Goal: Task Accomplishment & Management: Complete application form

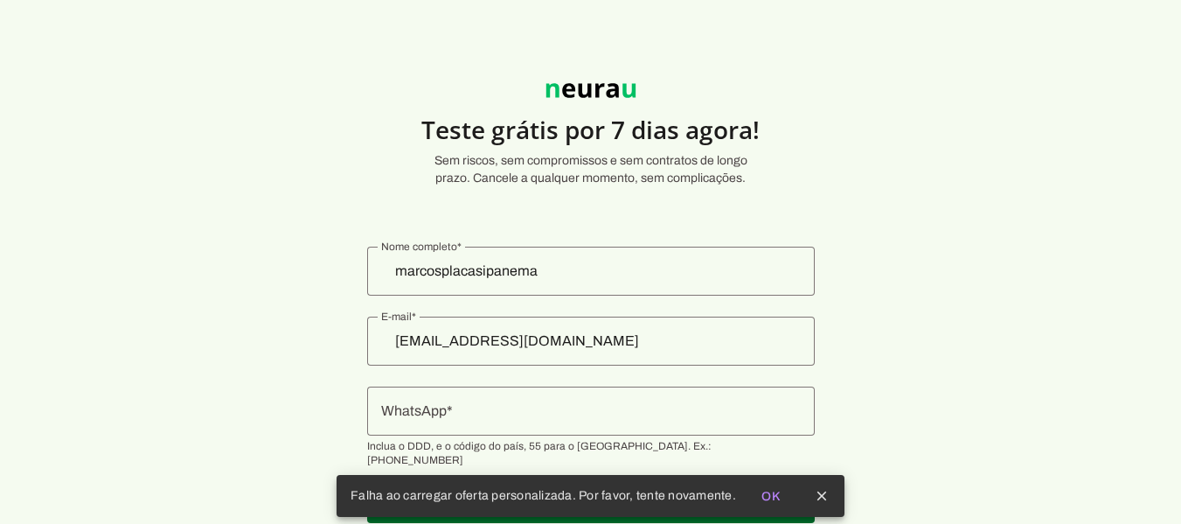
scroll to position [48, 0]
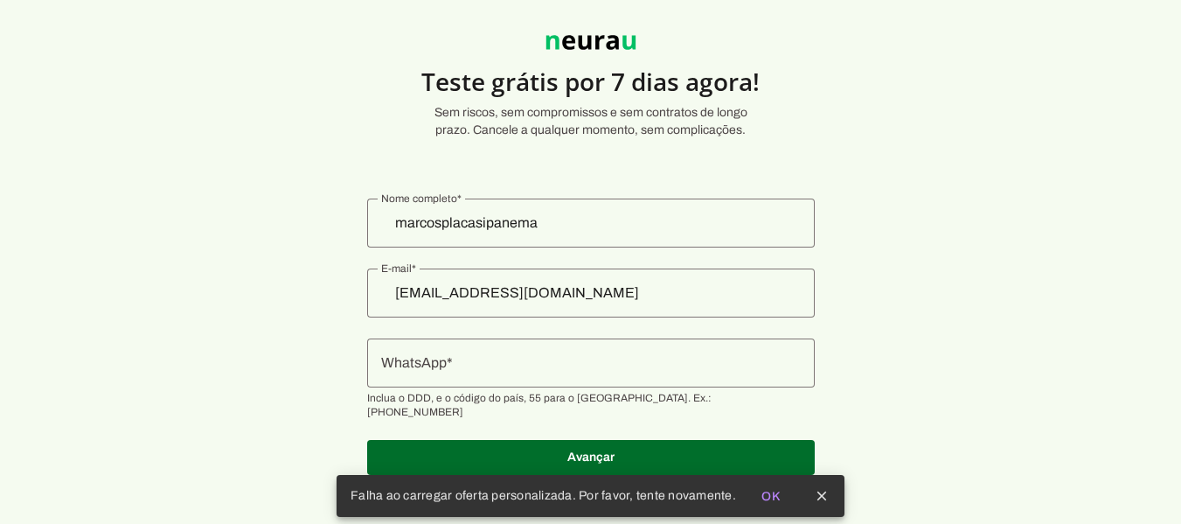
click at [505, 373] on input "WhatsApp" at bounding box center [591, 362] width 420 height 21
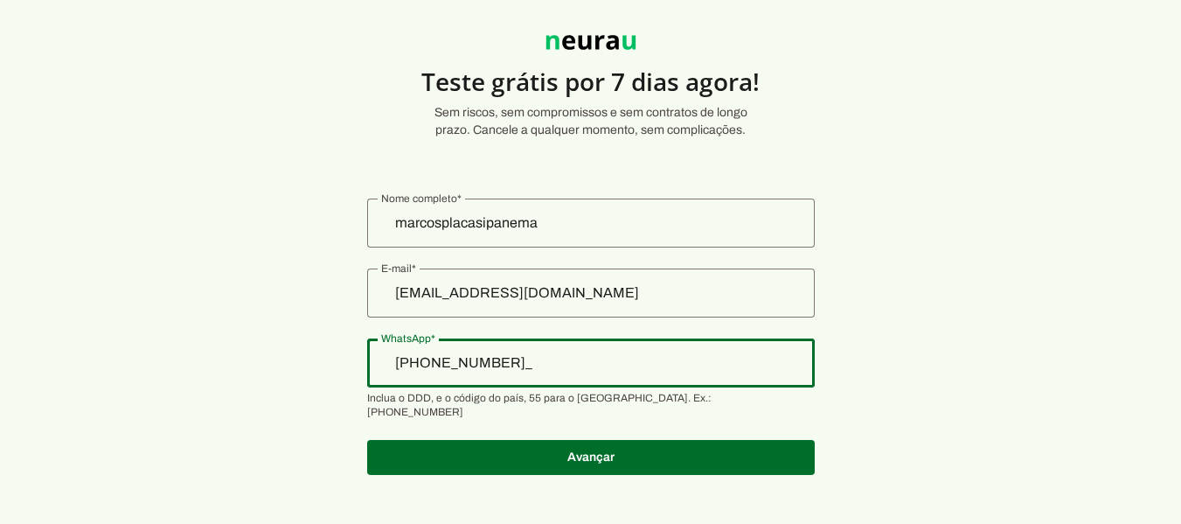
type input "[PHONE_NUMBER]"
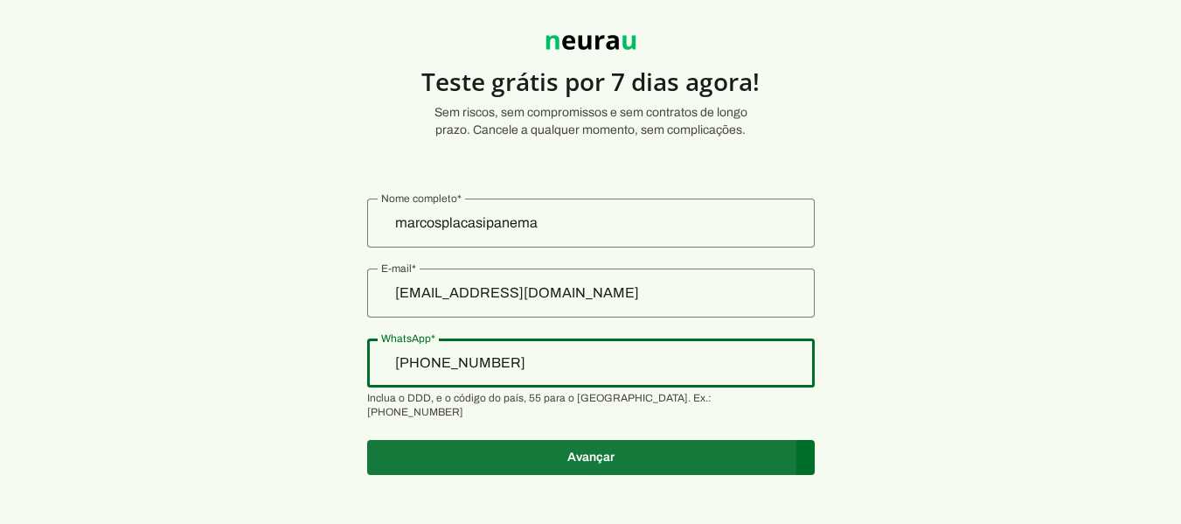
type md-outlined-text-field "[PHONE_NUMBER]"
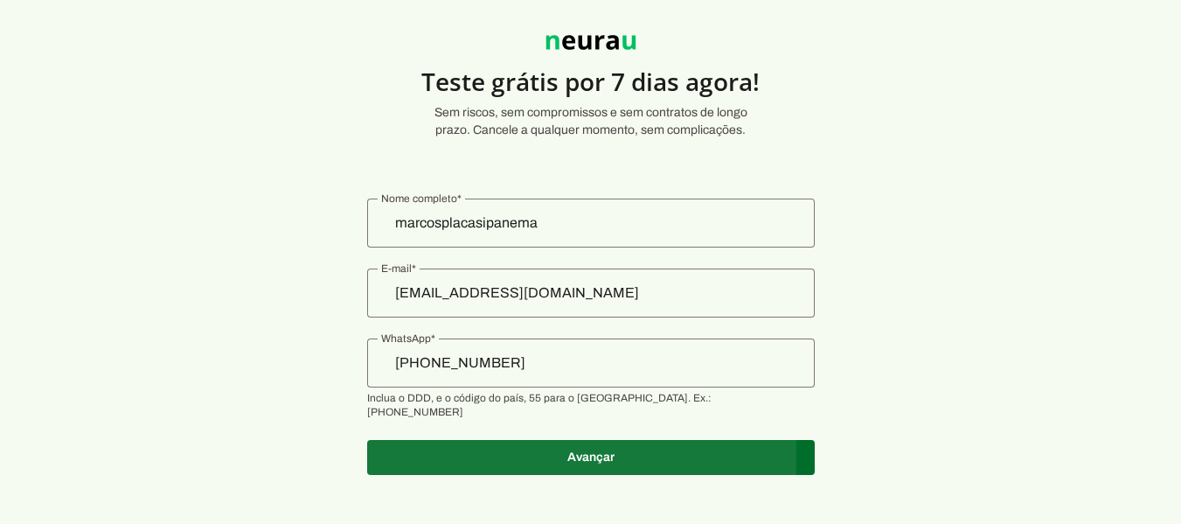
click at [658, 438] on span at bounding box center [591, 457] width 448 height 42
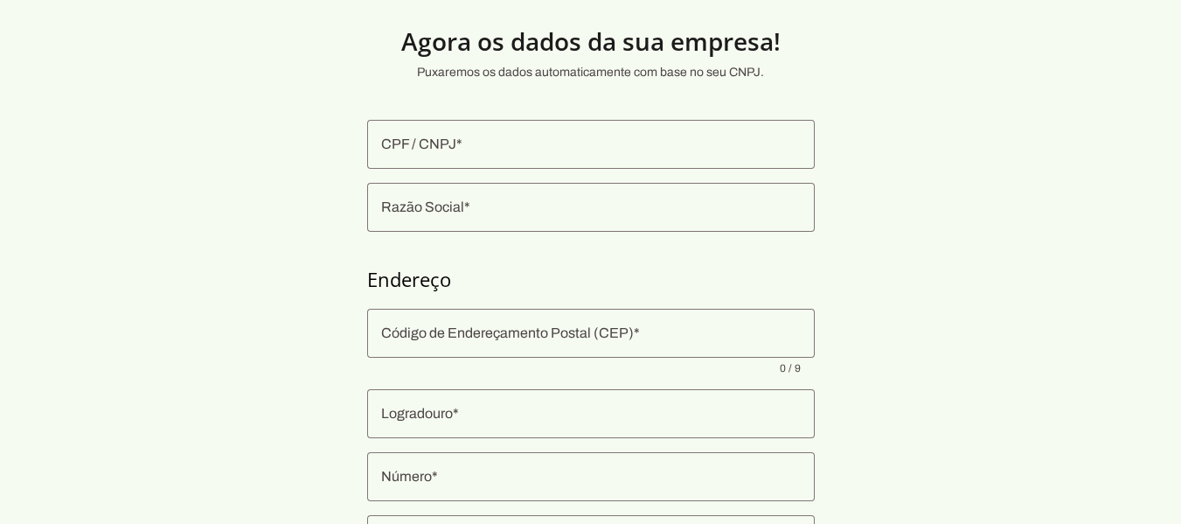
click at [458, 155] on div at bounding box center [591, 144] width 448 height 49
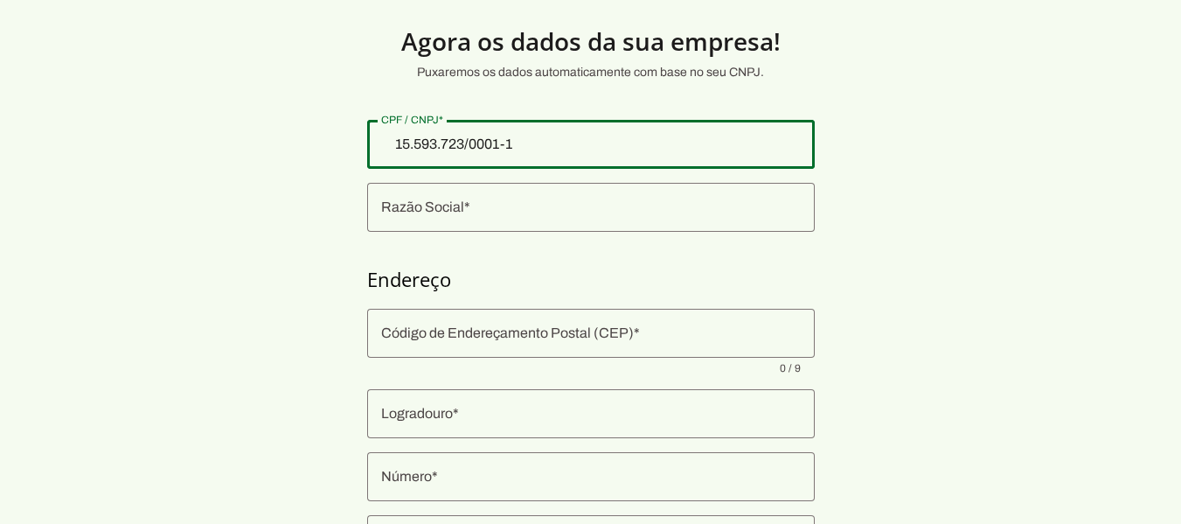
type input "15.593.723/0001-19"
type md-outlined-text-field "15.593.723/0001-19"
click at [476, 205] on input "Razão Social" at bounding box center [591, 207] width 420 height 21
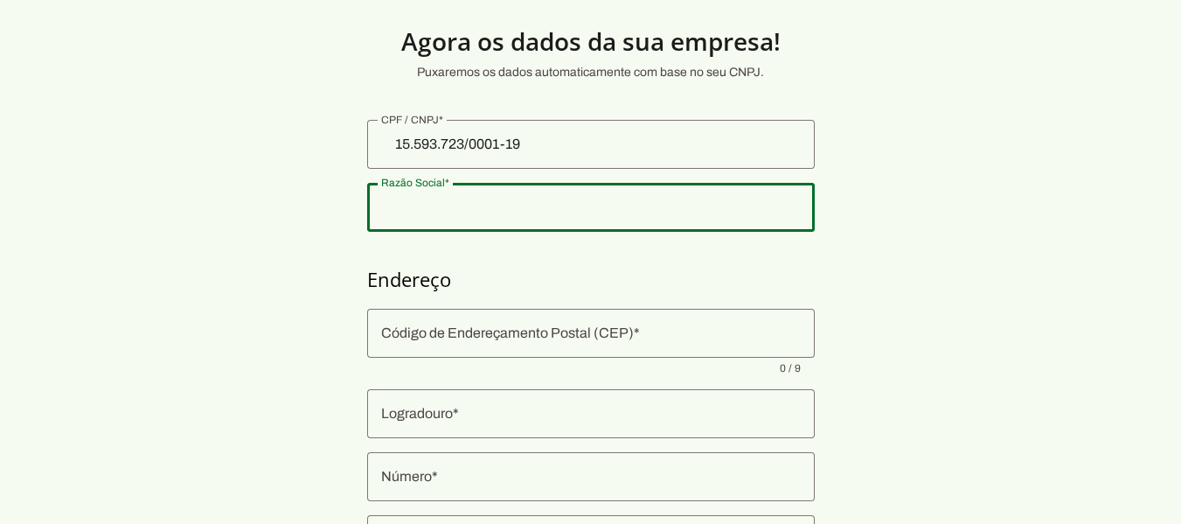
type input "[PERSON_NAME]"
type input "36950-000"
type input "[GEOGRAPHIC_DATA]"
type input "2005"
type input "Centro"
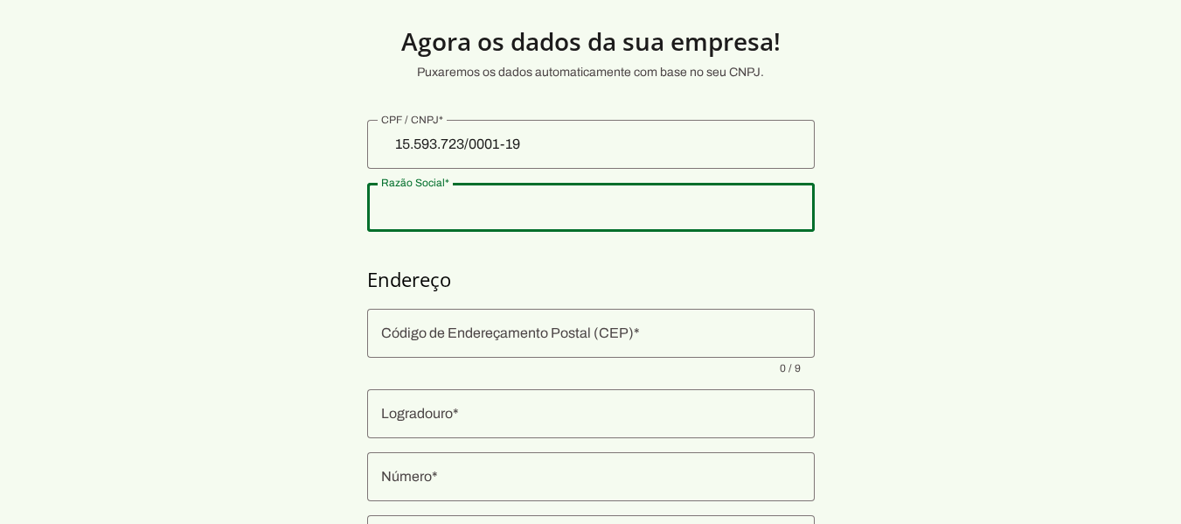
type input "Ipanema"
type input "MG"
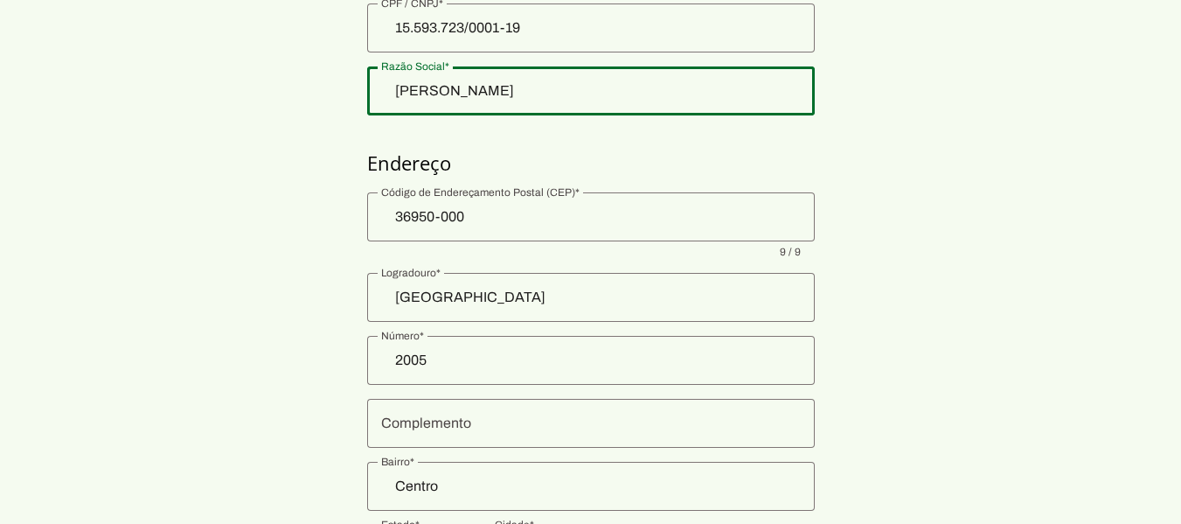
scroll to position [223, 0]
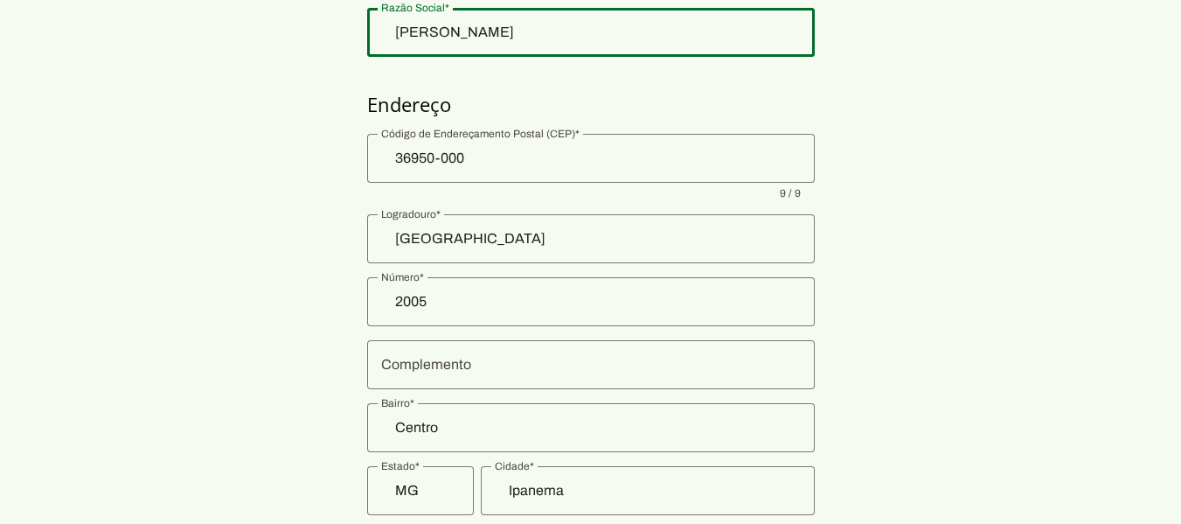
click at [567, 351] on div at bounding box center [591, 364] width 448 height 49
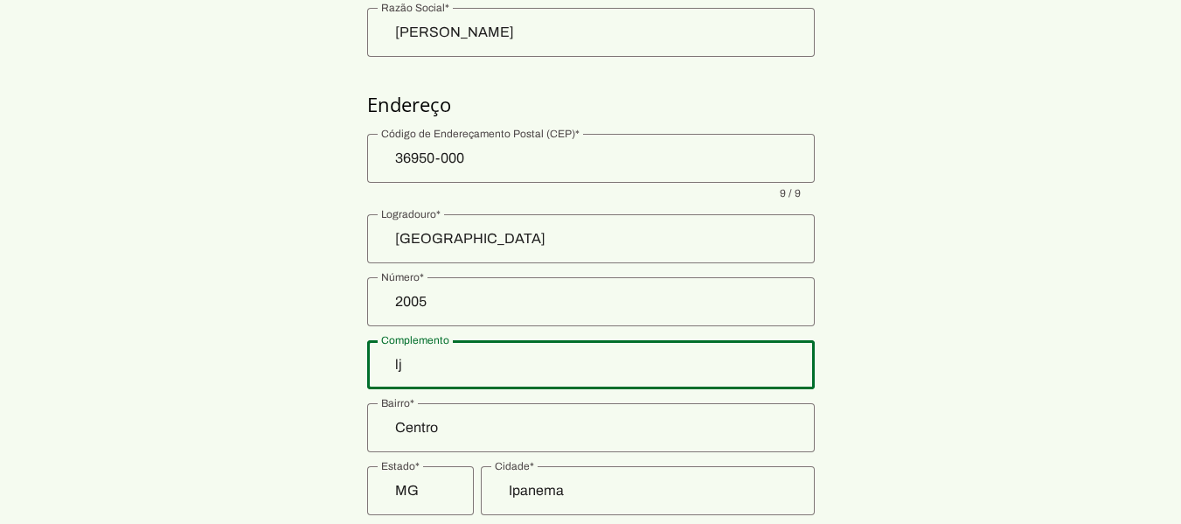
type input "l"
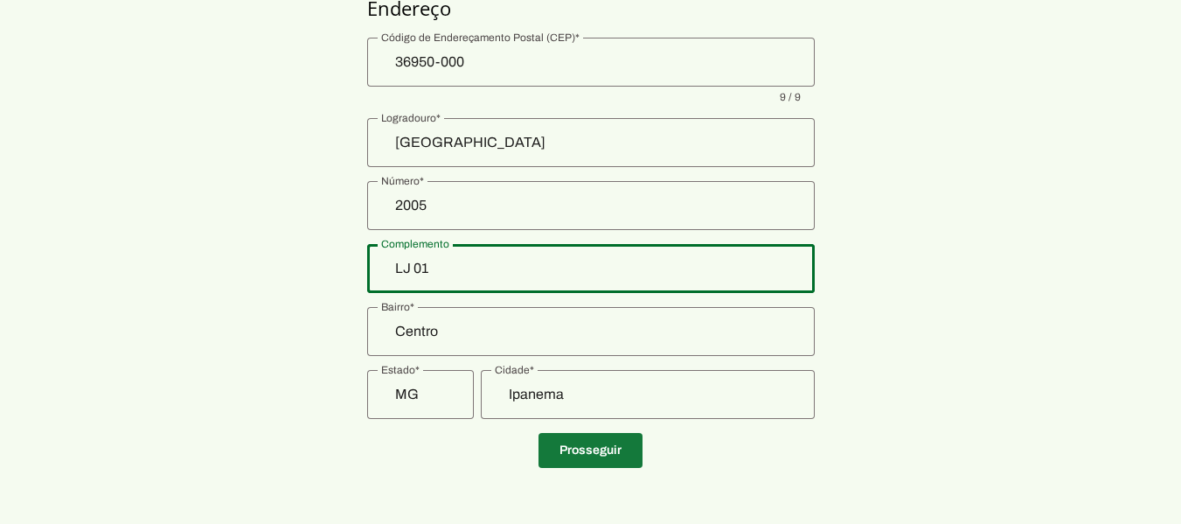
type input "LJ 01"
type md-outlined-text-field "LJ 01"
click at [597, 444] on span at bounding box center [591, 450] width 104 height 42
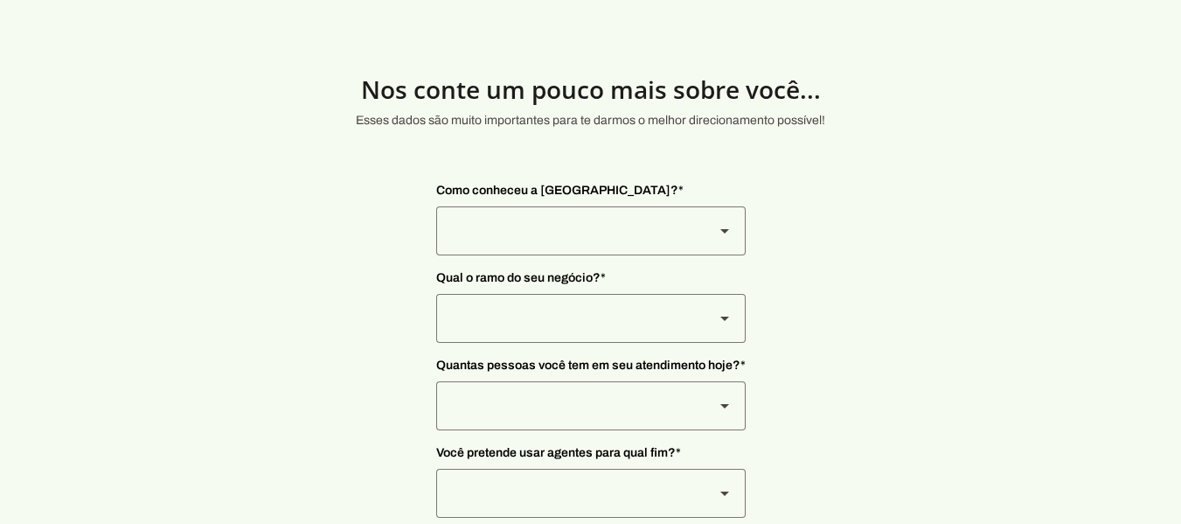
drag, startPoint x: 525, startPoint y: 261, endPoint x: 523, endPoint y: 250, distance: 11.5
click at [523, 254] on div "Como conheceu a [GEOGRAPHIC_DATA]? * Indicação Instagram Google [GEOGRAPHIC_DAT…" at bounding box center [591, 393] width 310 height 451
click at [541, 235] on div at bounding box center [568, 230] width 264 height 49
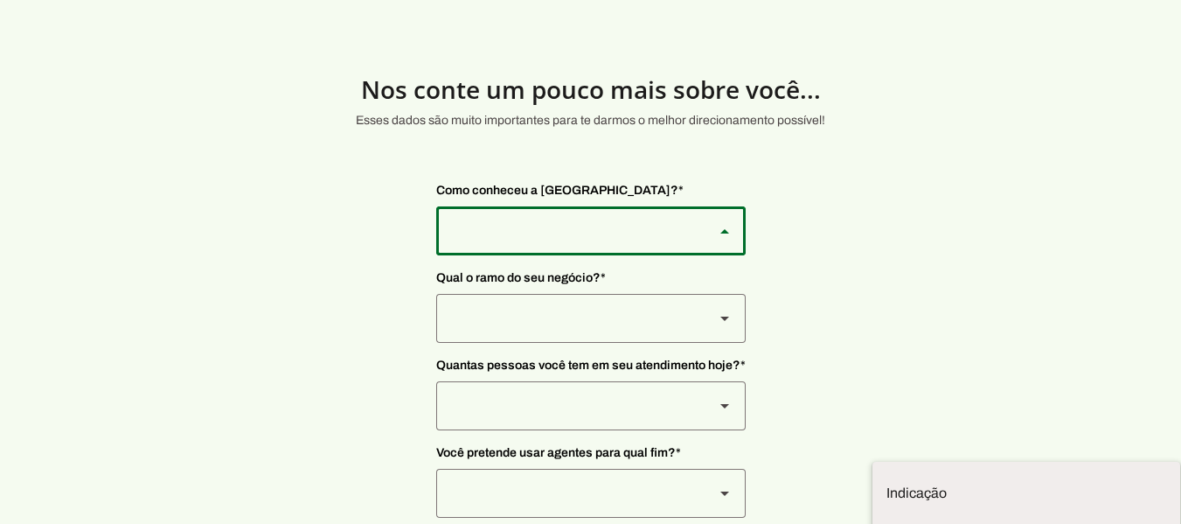
click at [0, 0] on slot "Google" at bounding box center [0, 0] width 0 height 0
type md-outlined-select "9WSkWP6cpWWKgPH2BWr4"
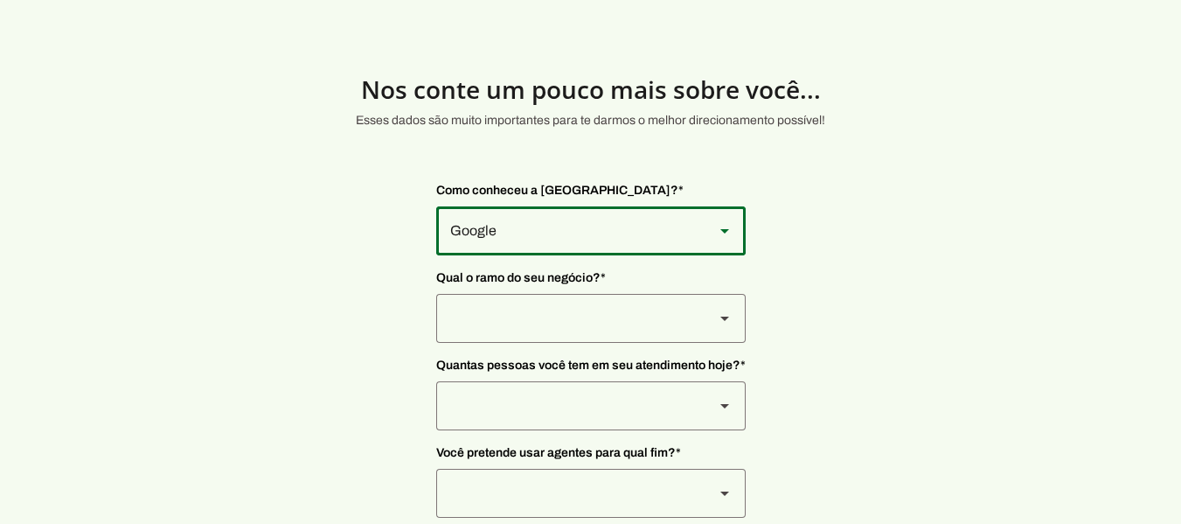
scroll to position [59, 0]
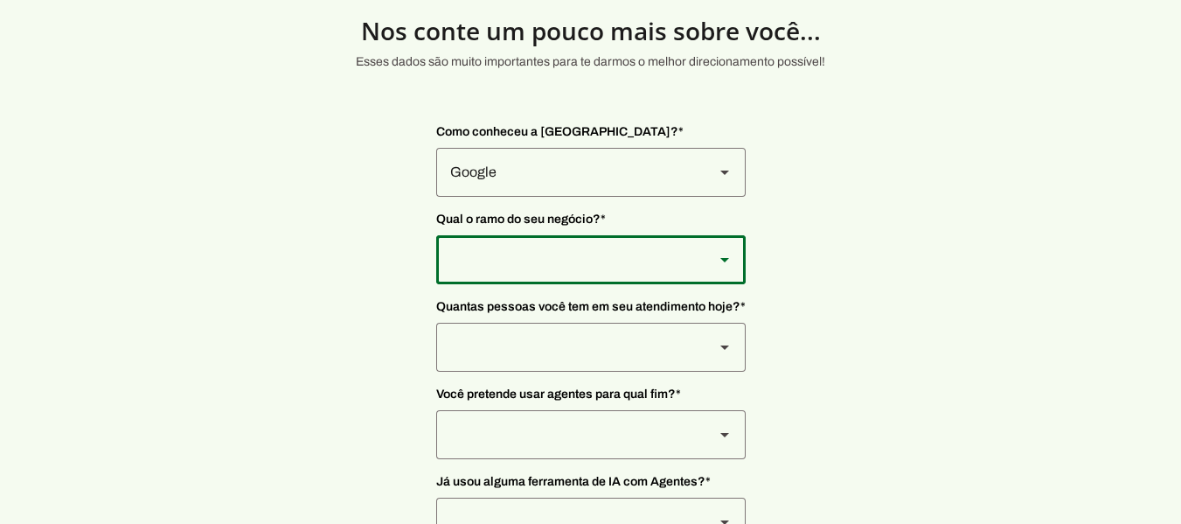
click at [534, 263] on div at bounding box center [568, 259] width 264 height 49
type md-outlined-select "8jF4X7Lv6TKjTeZ7ZbgY"
click at [343, 320] on section "Nos conte um pouco mais sobre você... Esses dados são muito importantes para te…" at bounding box center [590, 289] width 1181 height 612
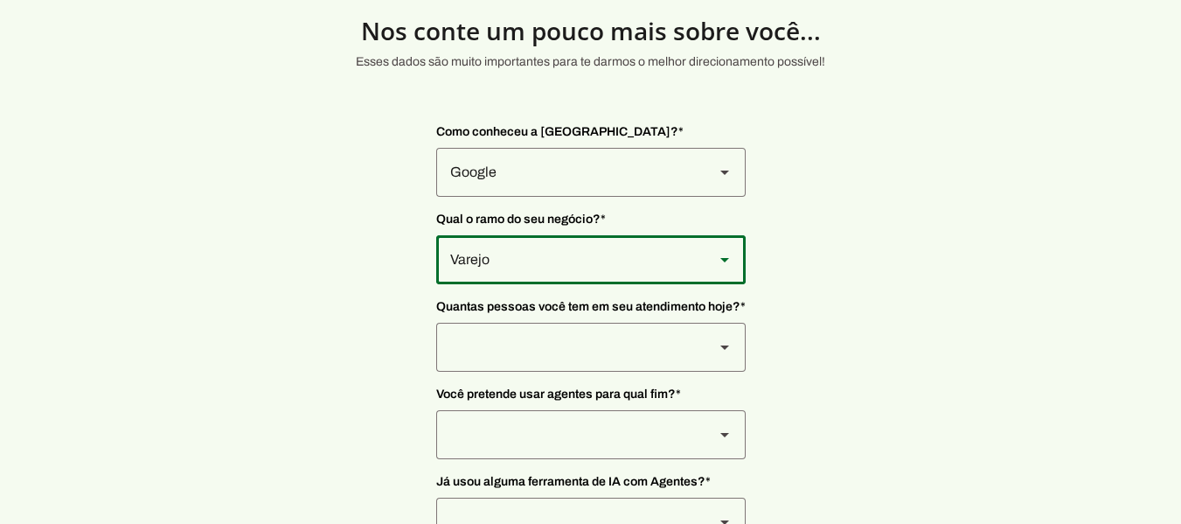
click at [721, 344] on slot at bounding box center [724, 347] width 21 height 21
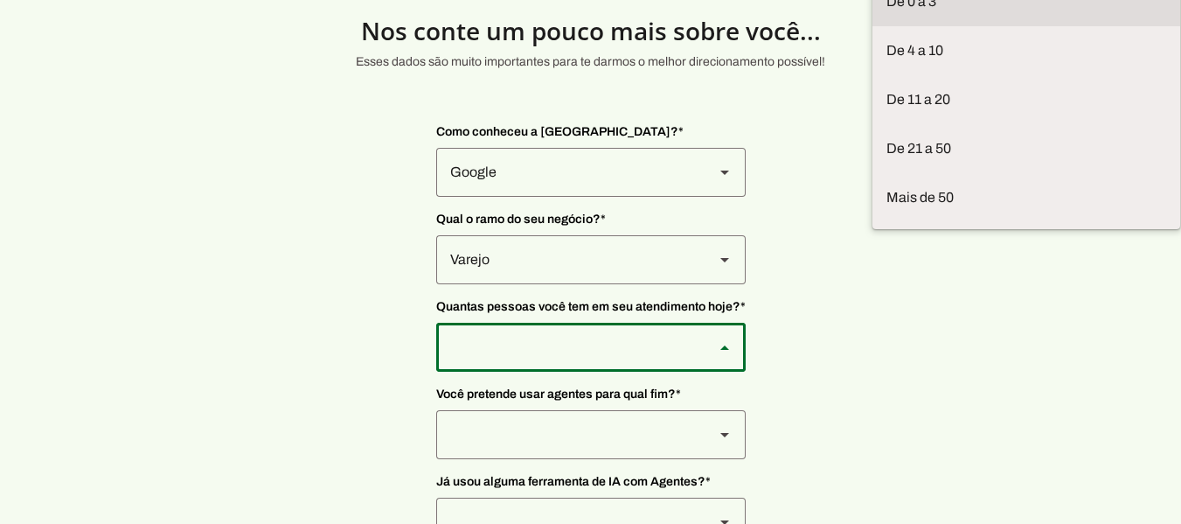
click at [0, 0] on slot "De 0 a 3" at bounding box center [0, 0] width 0 height 0
type md-outlined-select "yHmeUixsC5IlBgFUkJwN"
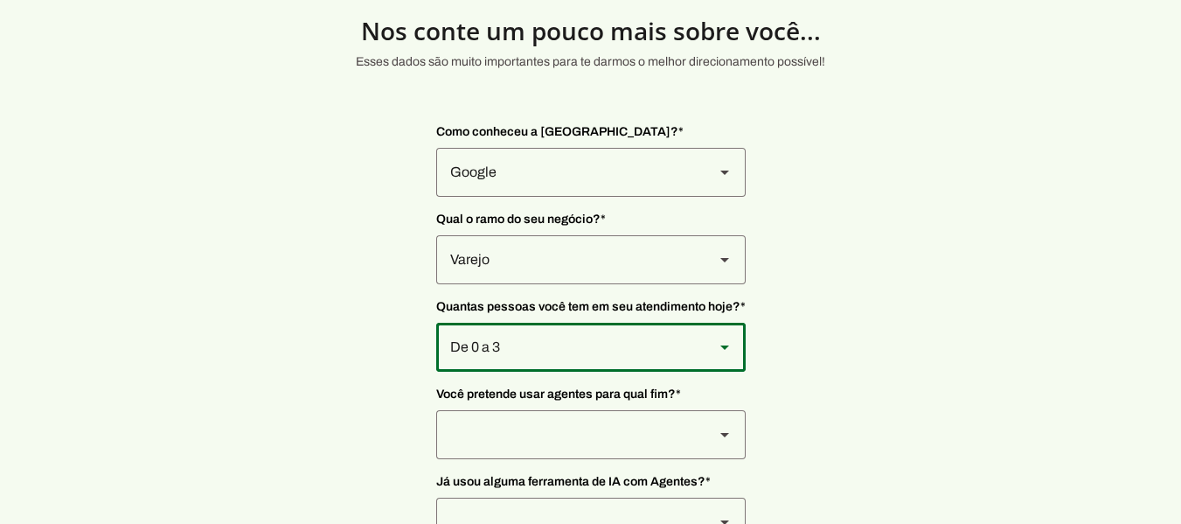
click at [324, 261] on section "Nos conte um pouco mais sobre você... Esses dados são muito importantes para te…" at bounding box center [590, 289] width 1181 height 612
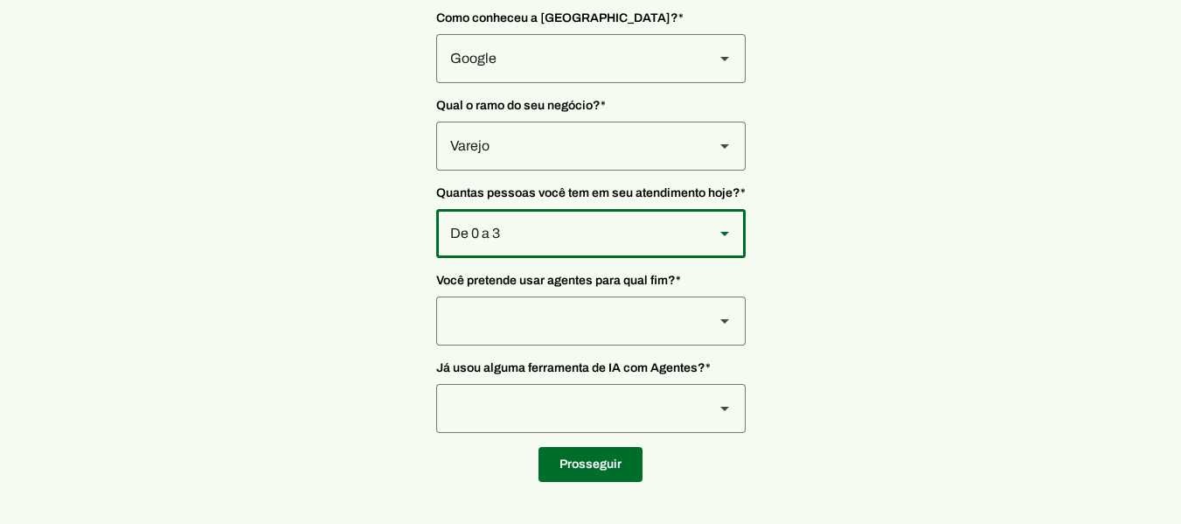
click at [722, 316] on slot at bounding box center [724, 320] width 21 height 21
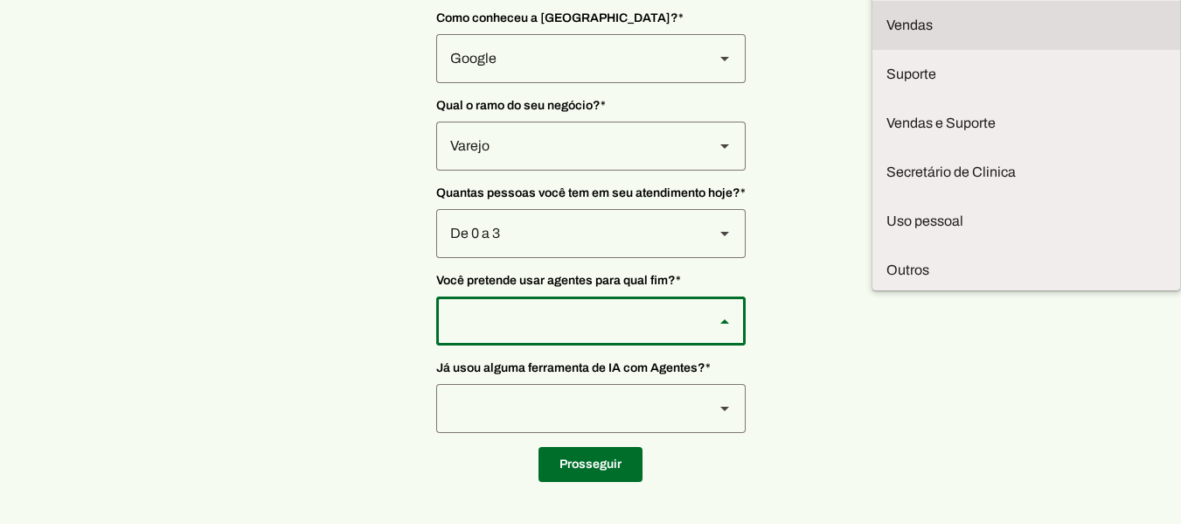
click at [0, 0] on slot "Vendas" at bounding box center [0, 0] width 0 height 0
type md-outlined-select "F7ie3OCOKWbmhu0VXrjC"
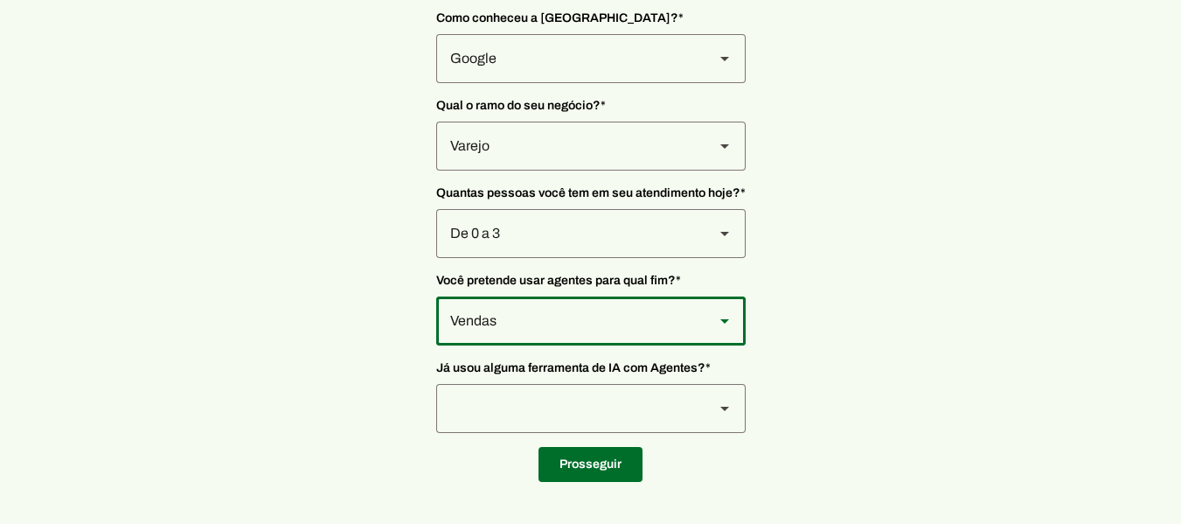
click at [350, 293] on section "Nos conte um pouco mais sobre você... Esses dados são muito importantes para te…" at bounding box center [590, 176] width 1181 height 612
click at [720, 417] on slot at bounding box center [724, 408] width 21 height 21
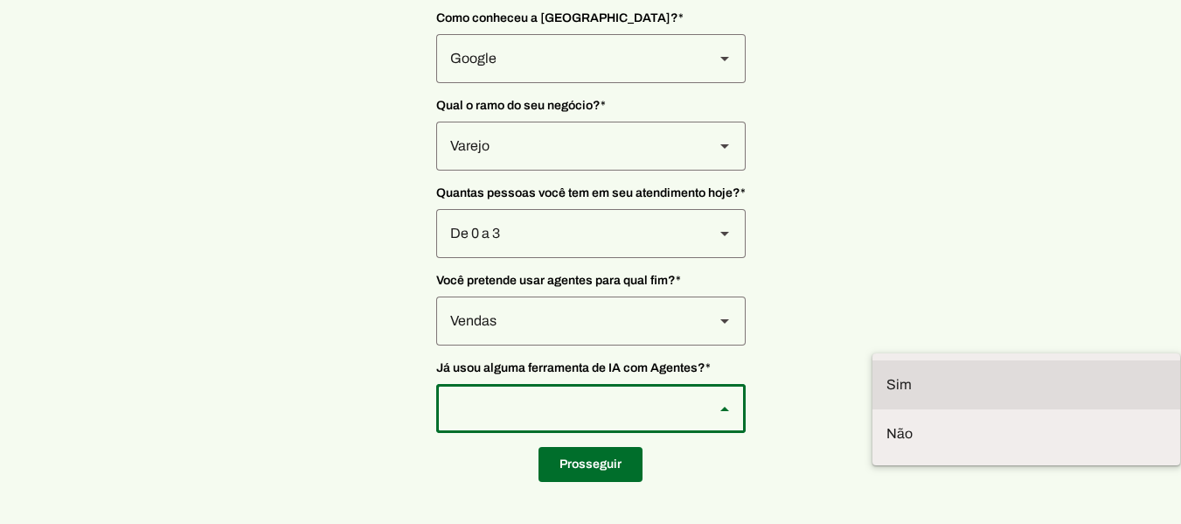
click at [887, 374] on slot at bounding box center [1027, 384] width 280 height 21
type md-outlined-select "VW4vzTVOoC6mj29ueI2H"
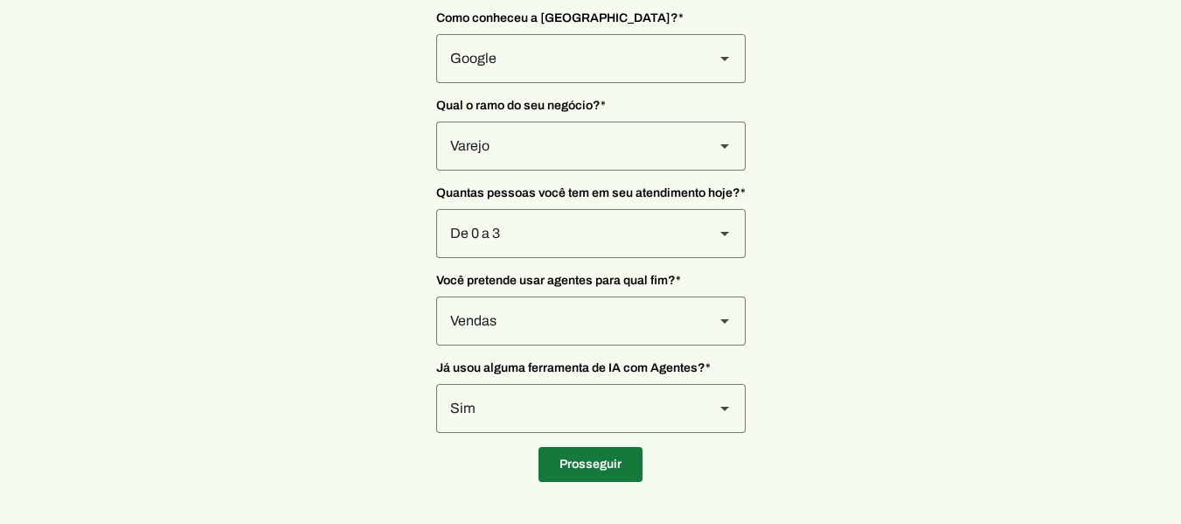
click at [611, 469] on span at bounding box center [591, 464] width 104 height 42
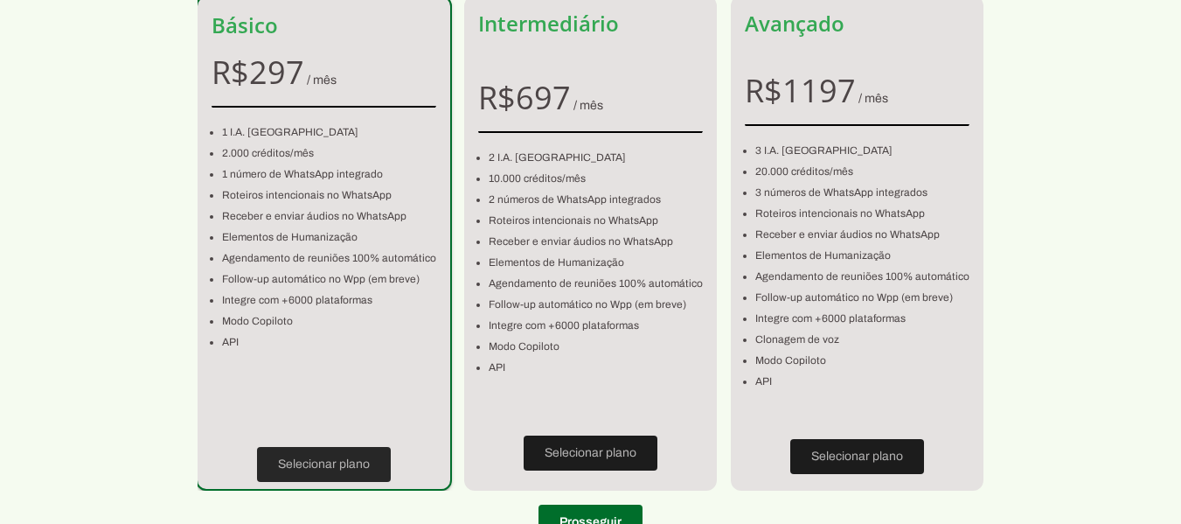
click at [326, 460] on span at bounding box center [324, 464] width 134 height 42
type input "36950-000"
type input "[GEOGRAPHIC_DATA]"
type input "2005"
type input "LJ 01"
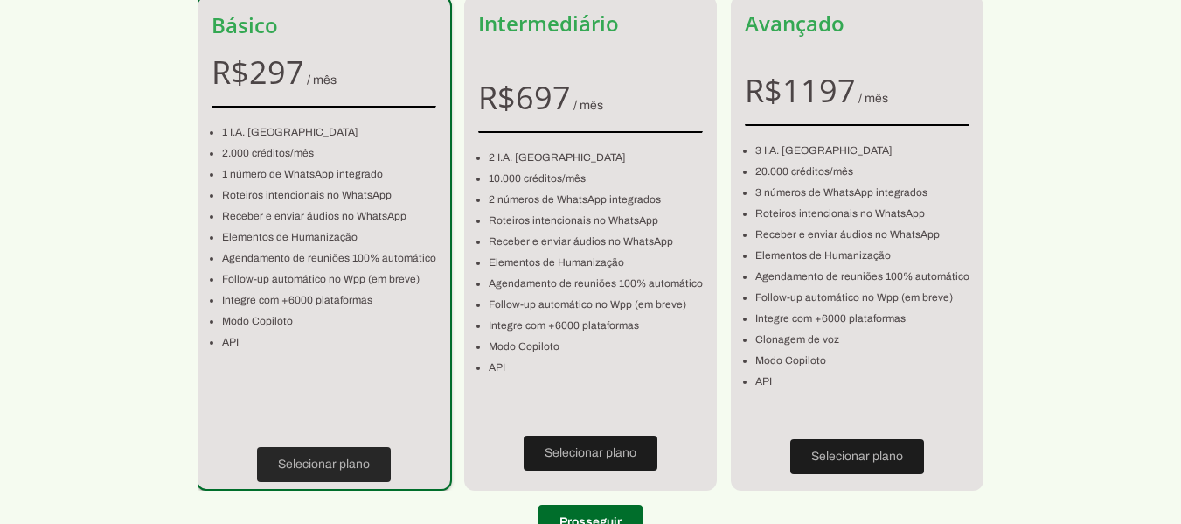
type input "Centro"
type input "Ipanema"
type input "MG"
type input "15.593.723/0001-19"
type input "[PHONE_NUMBER]"
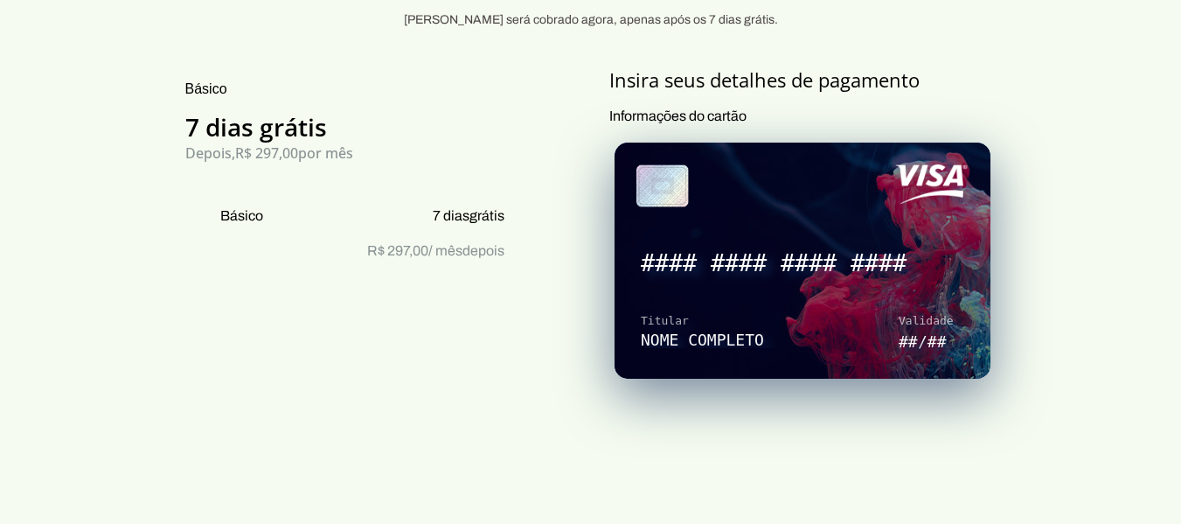
scroll to position [231, 0]
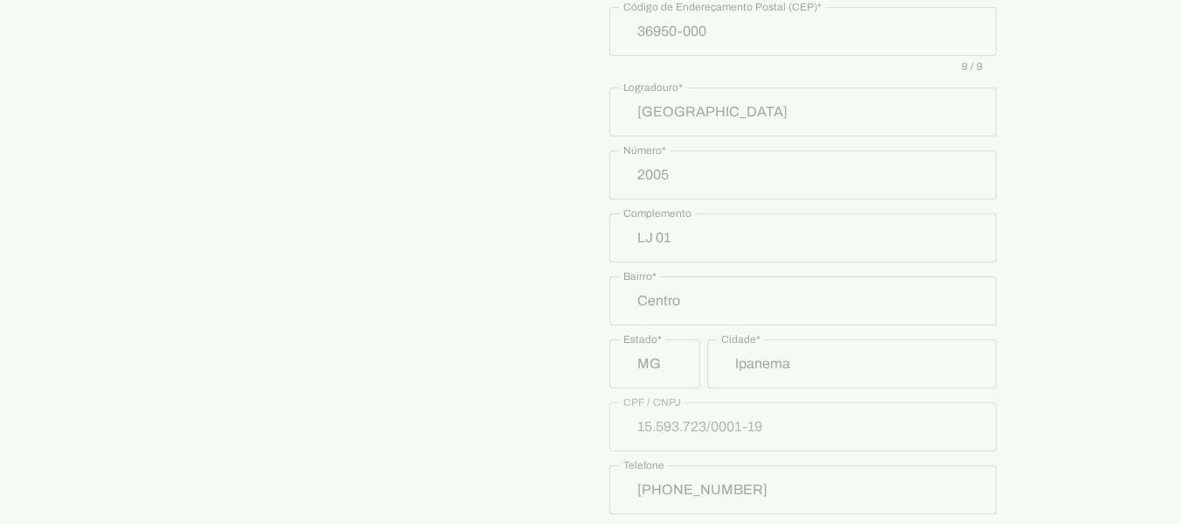
scroll to position [994, 0]
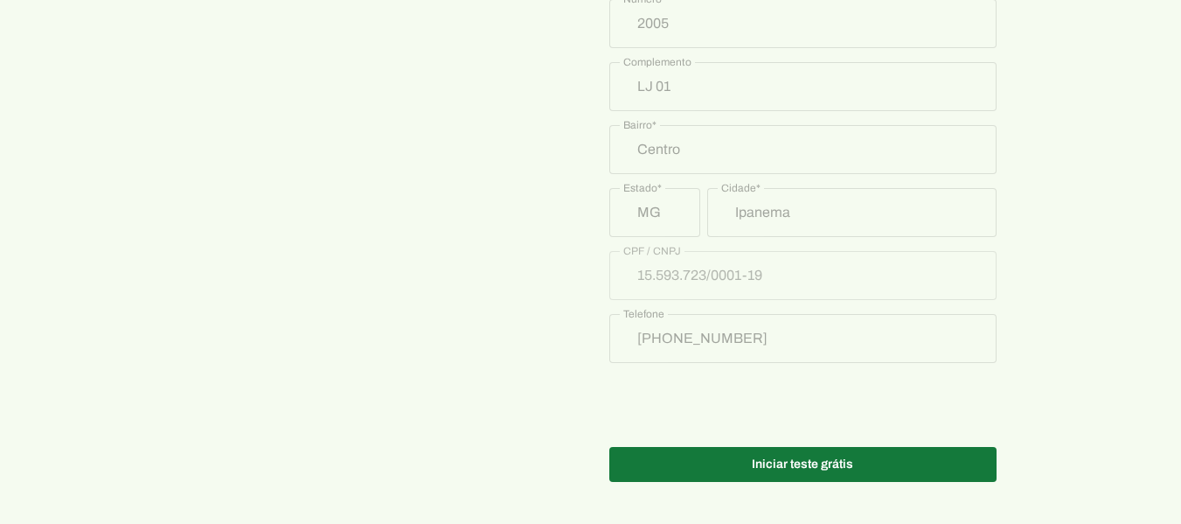
click at [825, 464] on span at bounding box center [803, 464] width 387 height 42
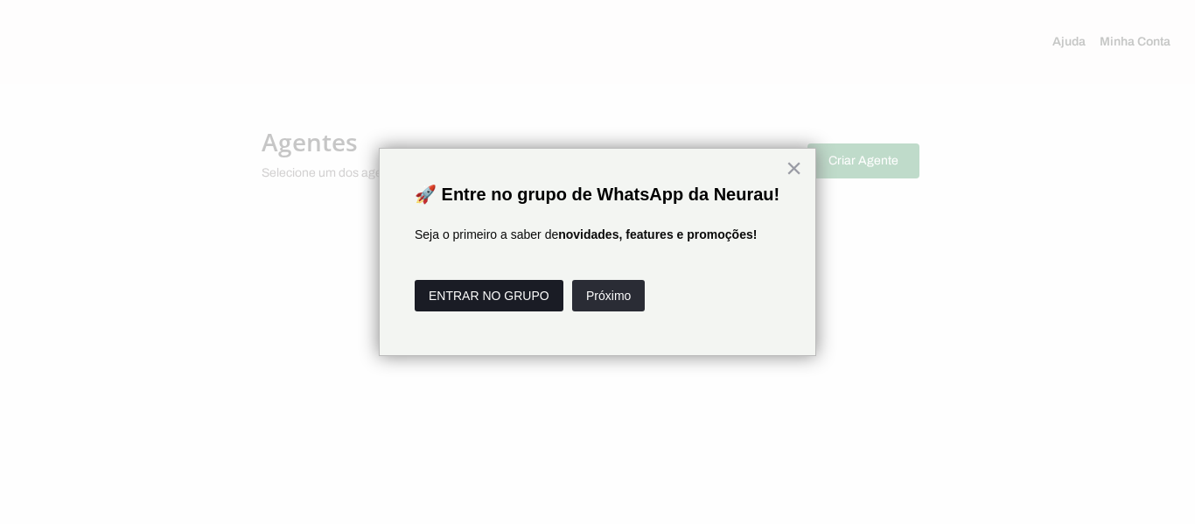
click at [504, 311] on button "ENTRAR NO GRUPO" at bounding box center [489, 295] width 149 height 31
click at [794, 167] on button "×" at bounding box center [793, 168] width 17 height 28
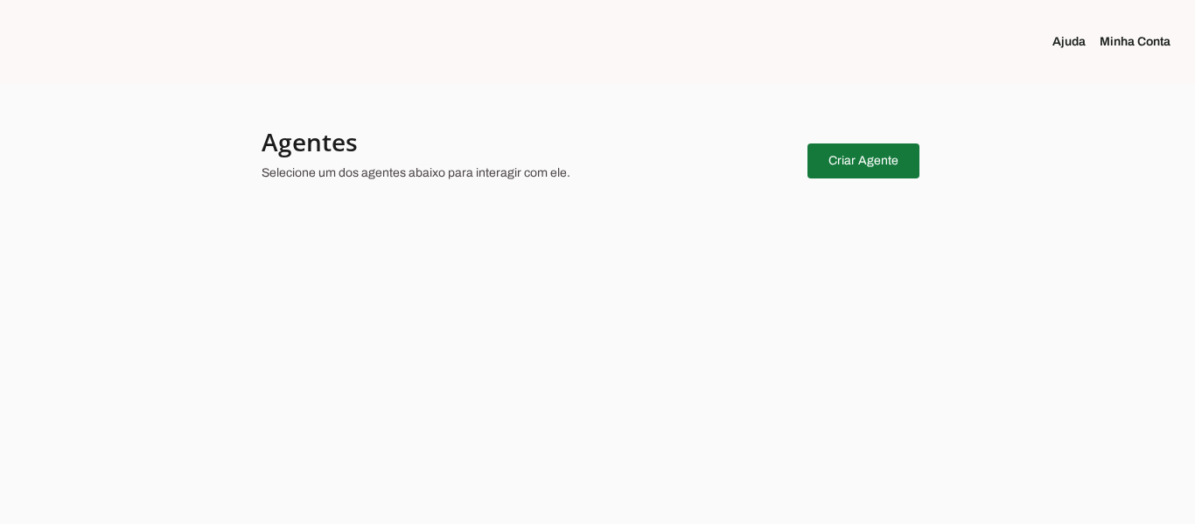
click at [842, 166] on span at bounding box center [863, 161] width 112 height 42
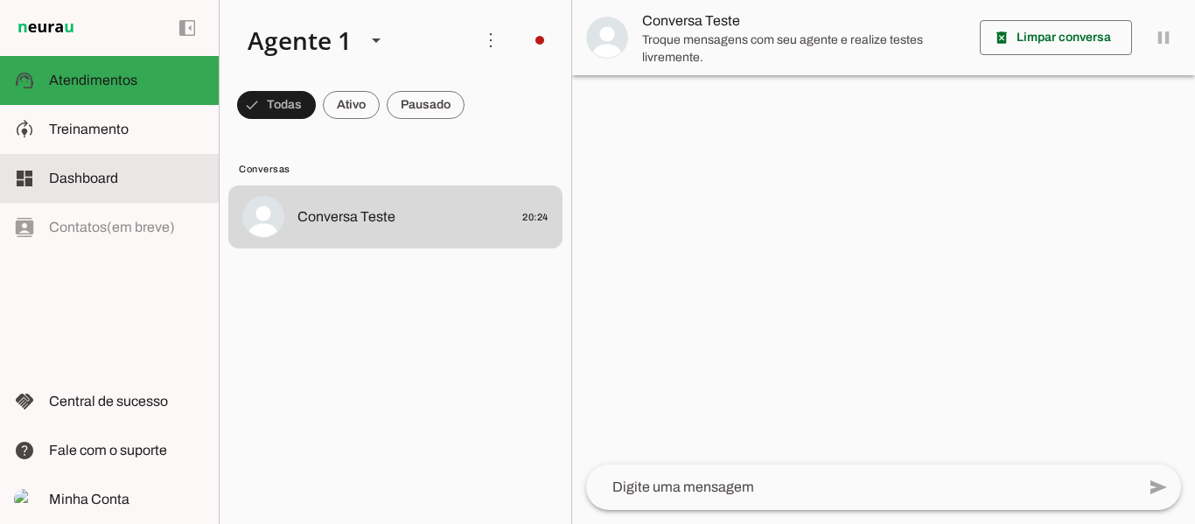
click at [80, 175] on span "Dashboard" at bounding box center [83, 178] width 69 height 15
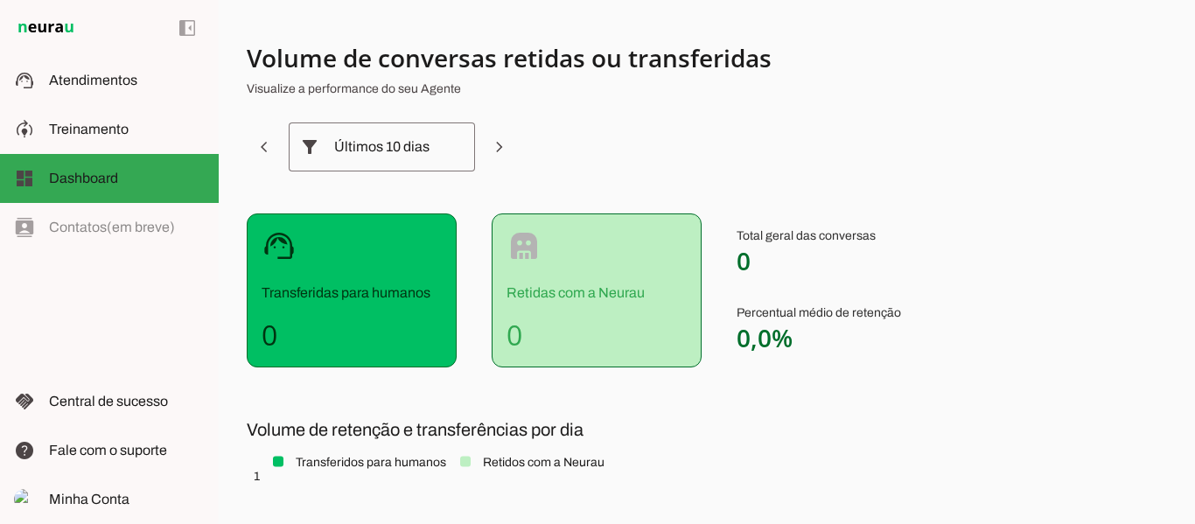
scroll to position [29, 0]
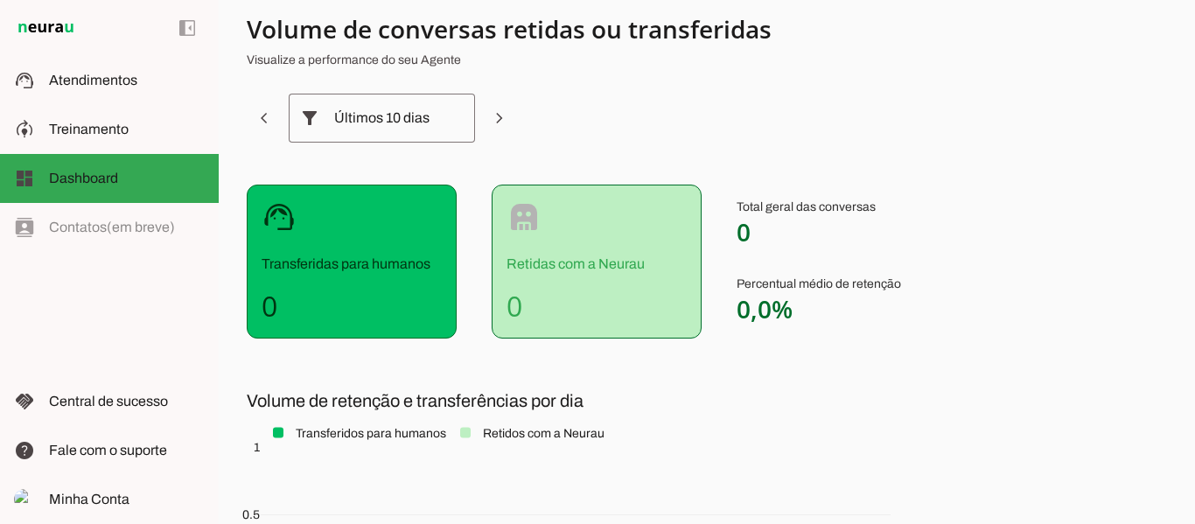
click at [95, 233] on div "left_panel_open left_panel_close" at bounding box center [109, 262] width 219 height 524
click at [89, 221] on div "left_panel_open left_panel_close" at bounding box center [109, 262] width 219 height 524
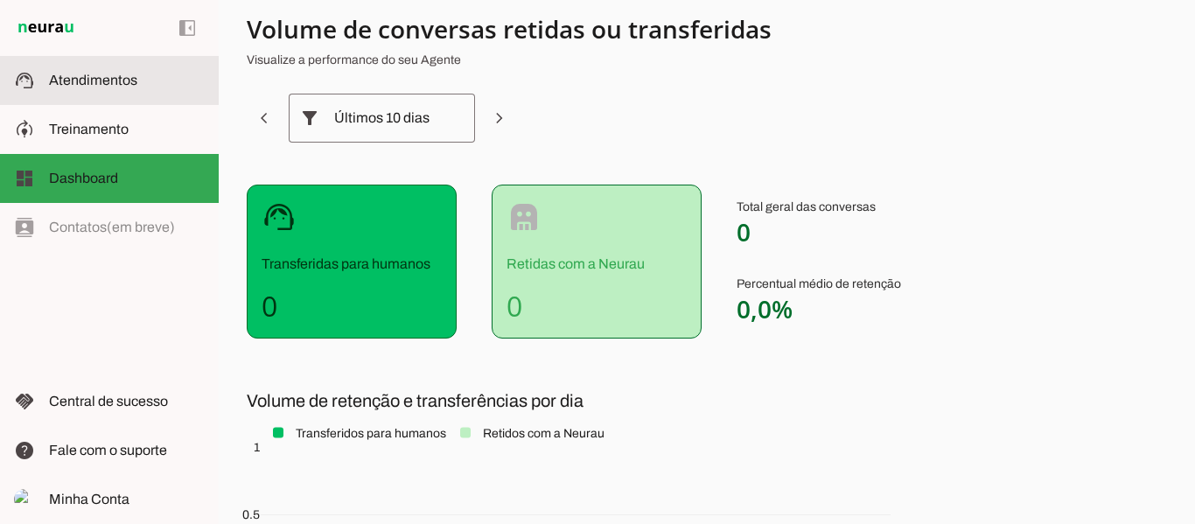
click at [91, 73] on span "Atendimentos" at bounding box center [93, 80] width 88 height 15
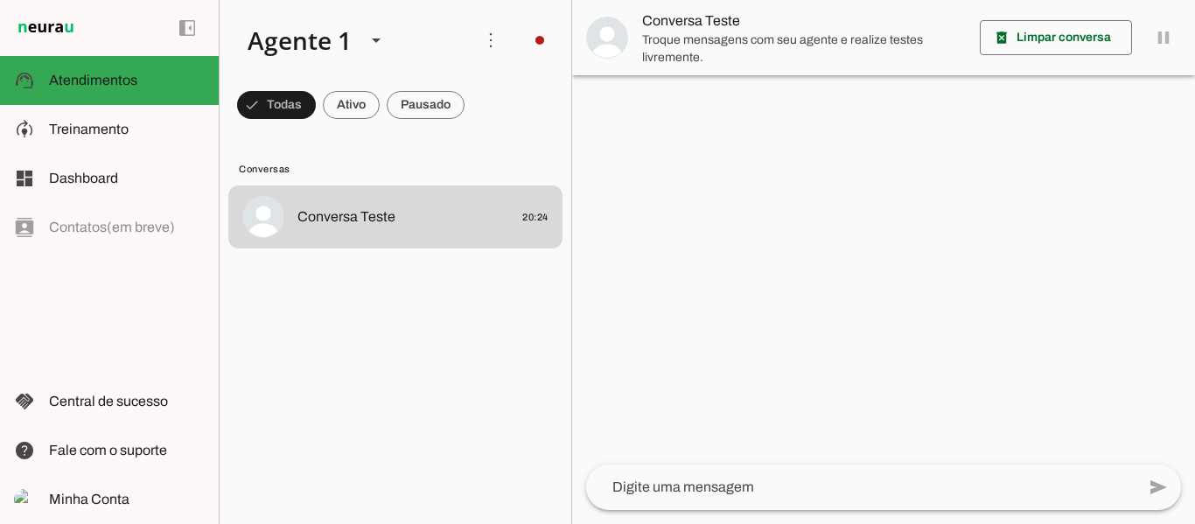
click at [760, 491] on textarea at bounding box center [860, 487] width 549 height 21
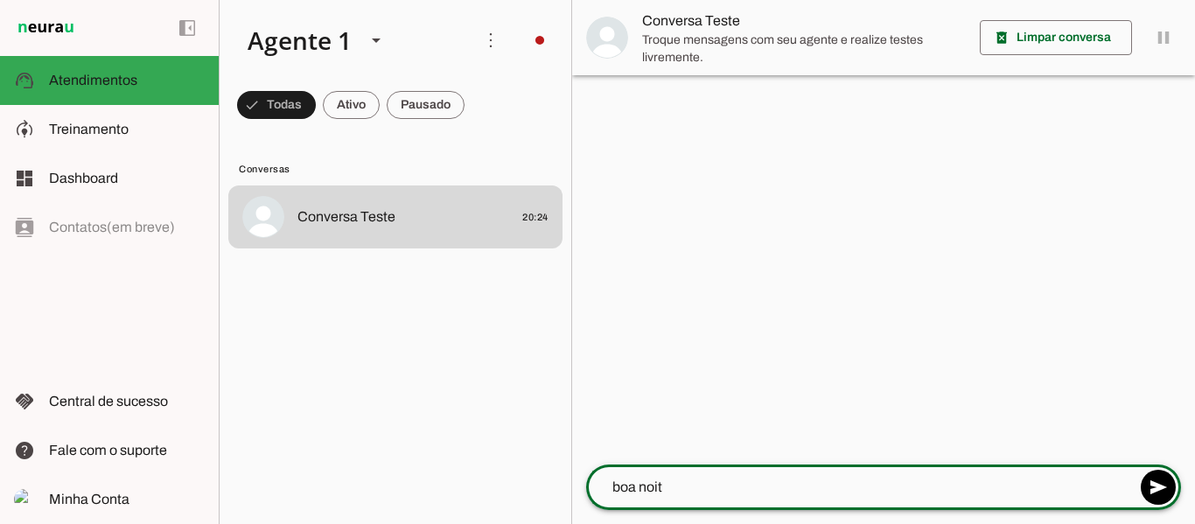
type textarea "boa noite"
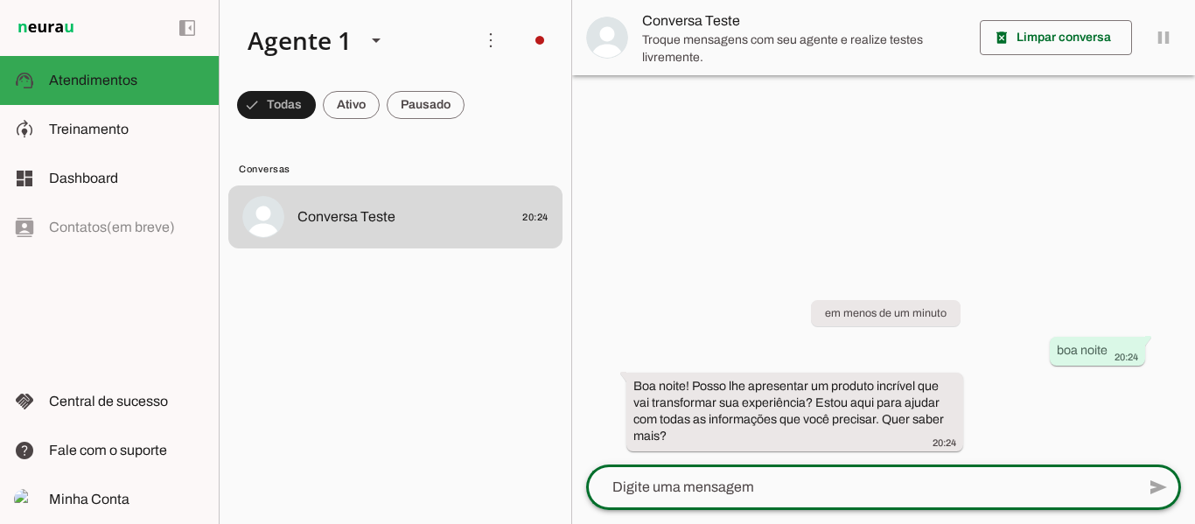
click at [729, 484] on textarea at bounding box center [860, 487] width 549 height 21
click at [1023, 53] on span at bounding box center [1055, 38] width 152 height 42
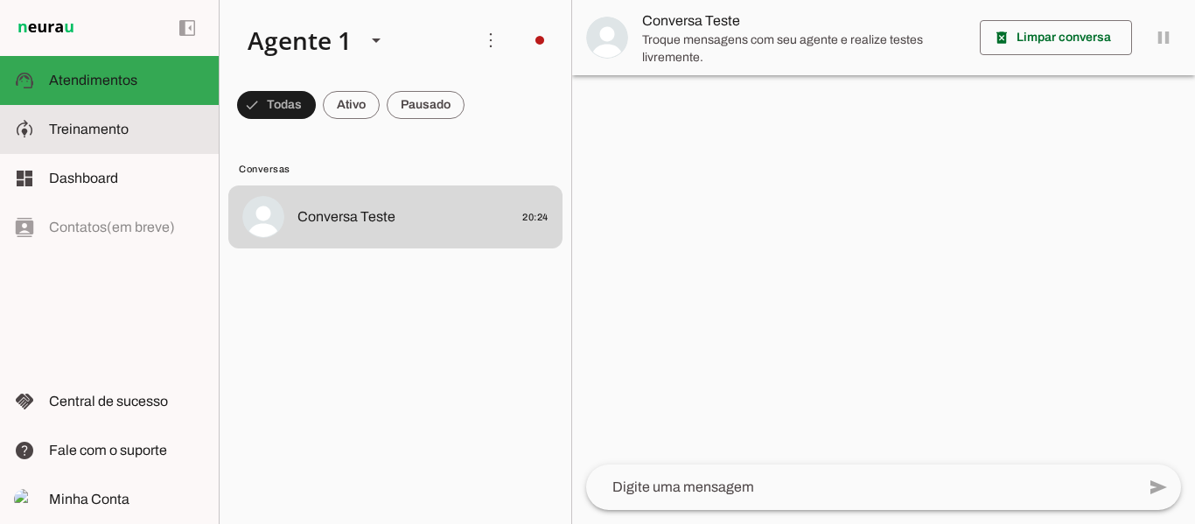
click at [103, 128] on span "Treinamento" at bounding box center [89, 129] width 80 height 15
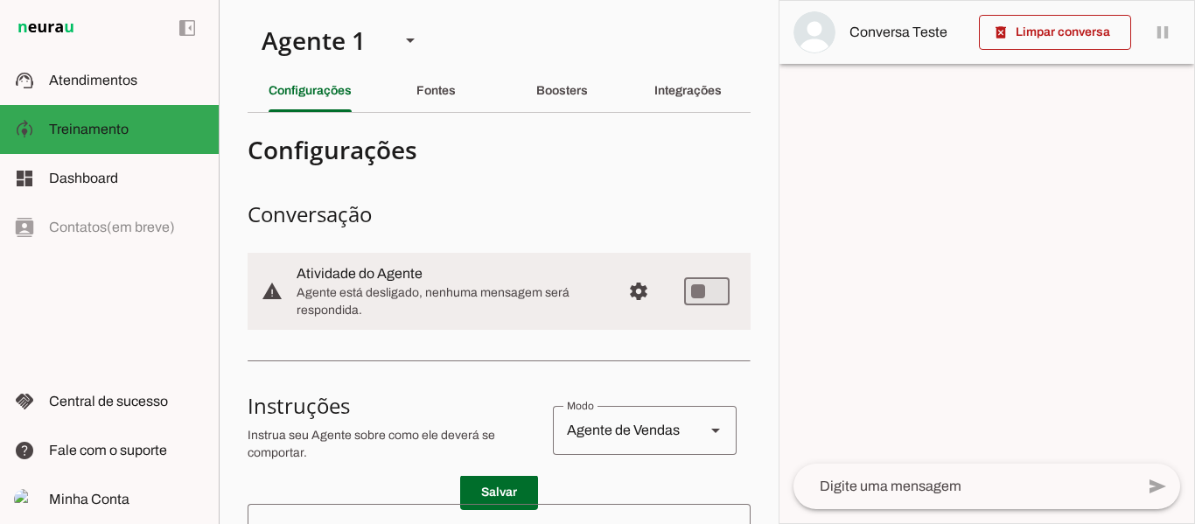
click at [705, 433] on slot at bounding box center [715, 430] width 21 height 21
click at [791, 409] on div at bounding box center [986, 262] width 415 height 522
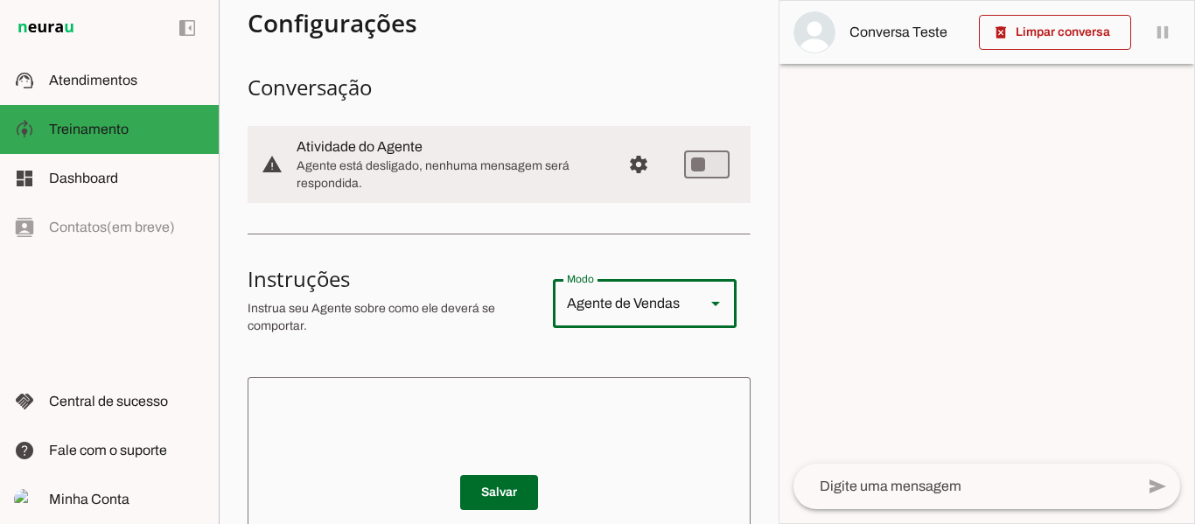
scroll to position [98, 0]
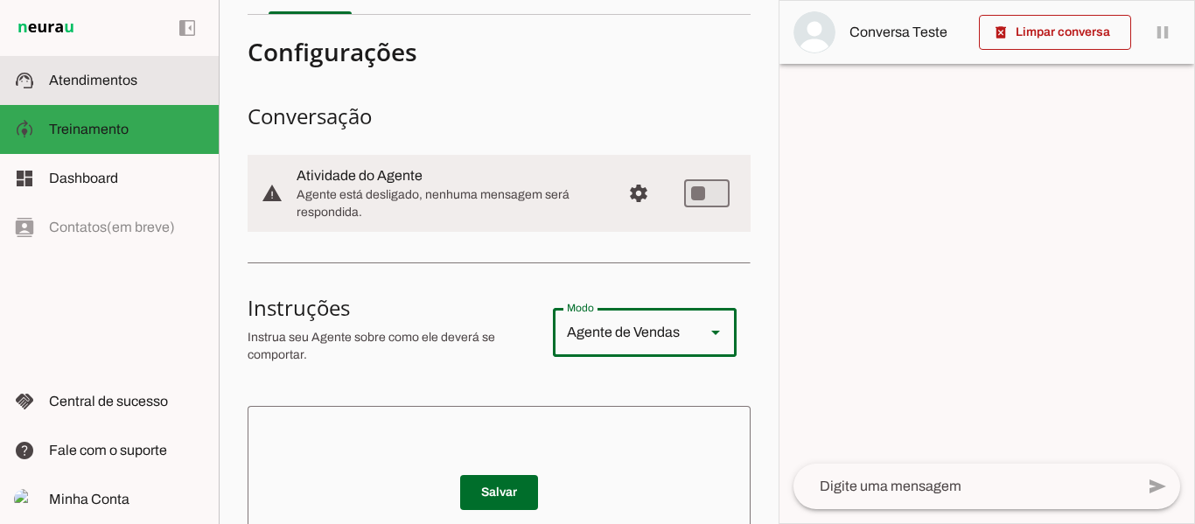
click at [97, 89] on slot at bounding box center [127, 80] width 156 height 21
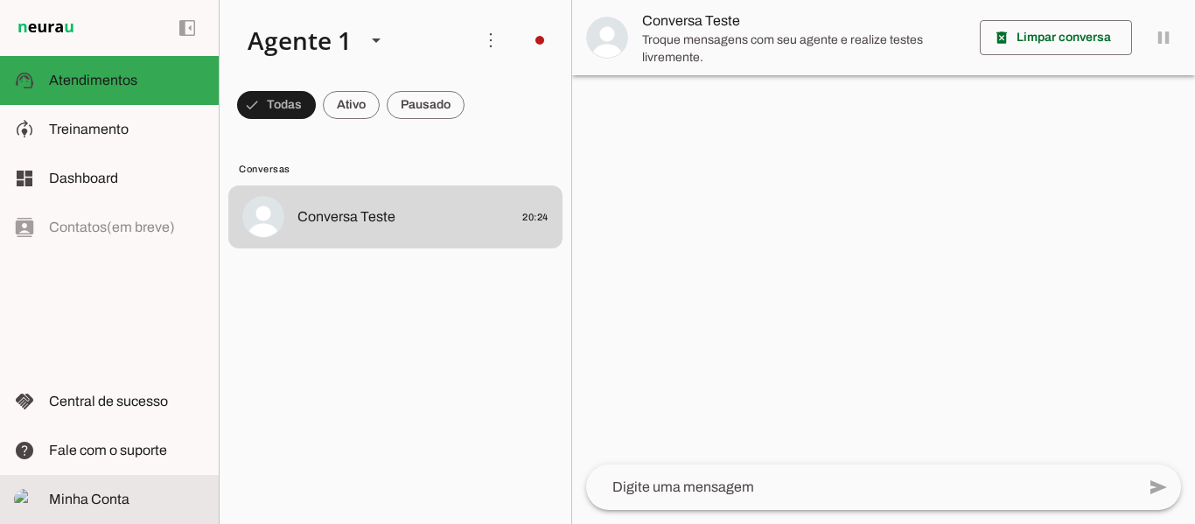
click at [113, 493] on span "Minha Conta" at bounding box center [89, 498] width 80 height 15
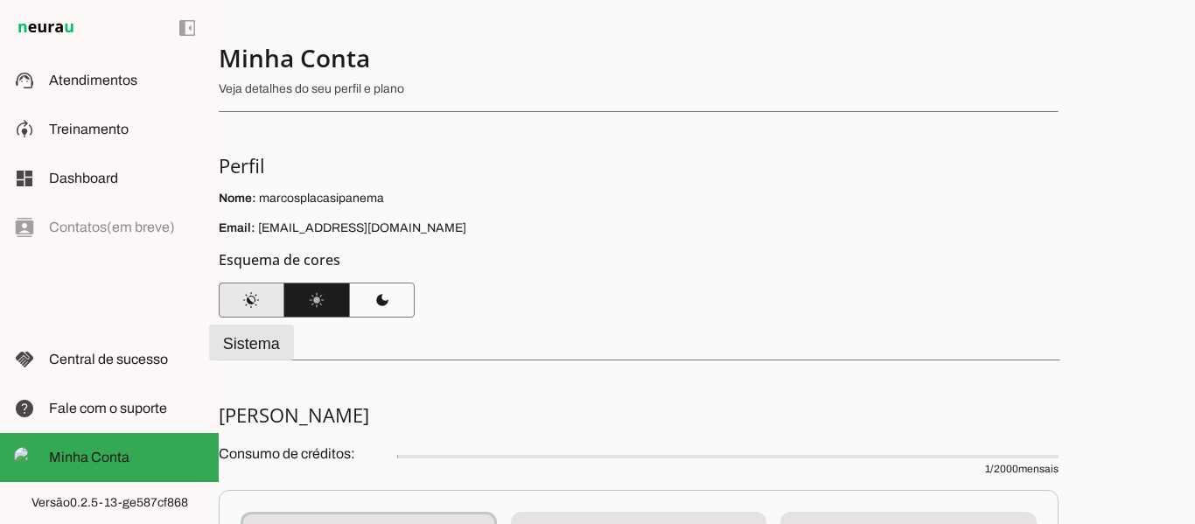
click at [243, 310] on span at bounding box center [252, 300] width 66 height 42
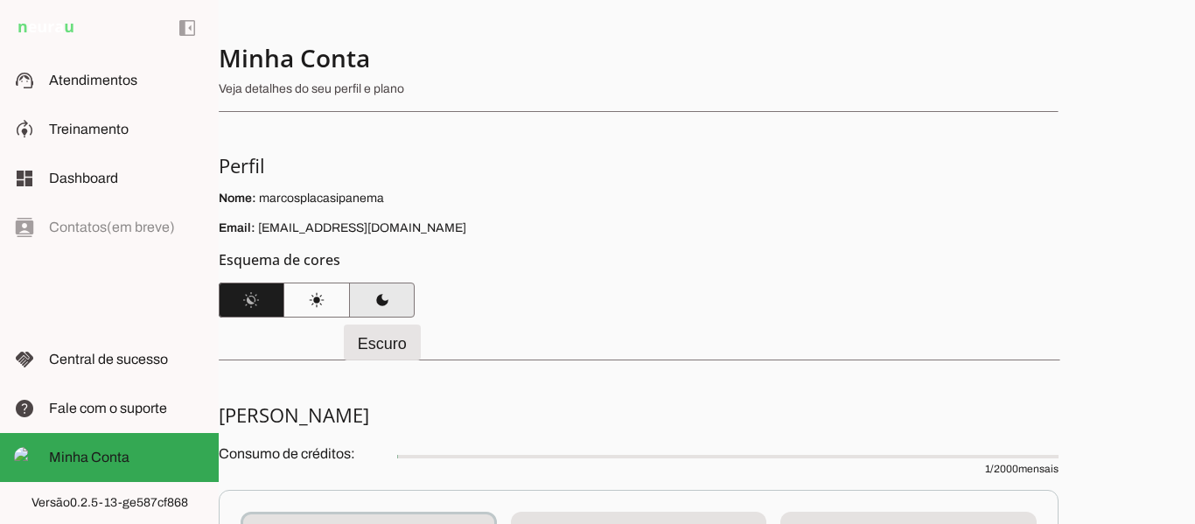
click at [382, 296] on span at bounding box center [382, 300] width 66 height 42
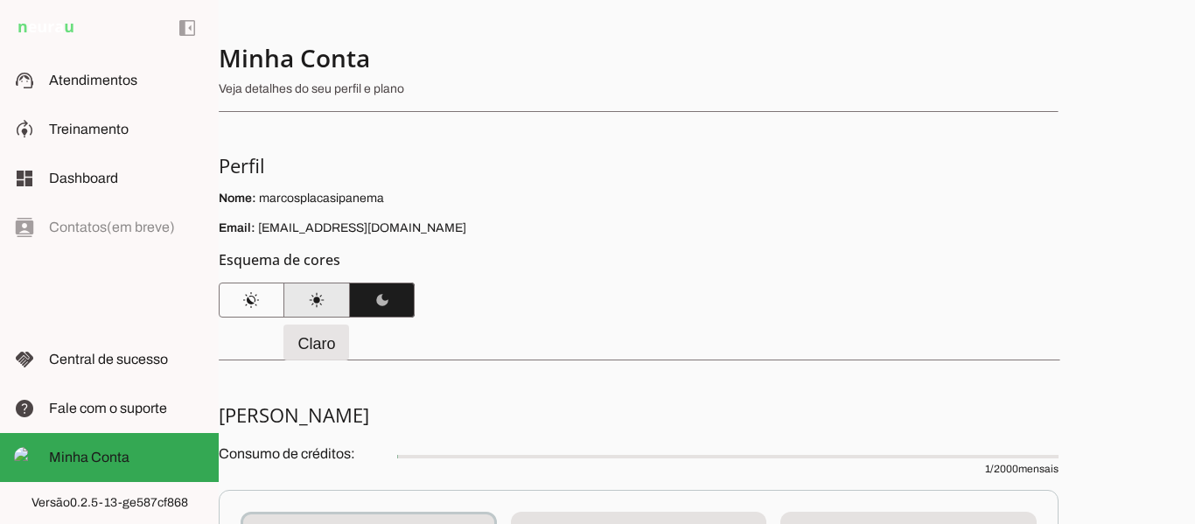
click at [310, 298] on span at bounding box center [317, 300] width 66 height 42
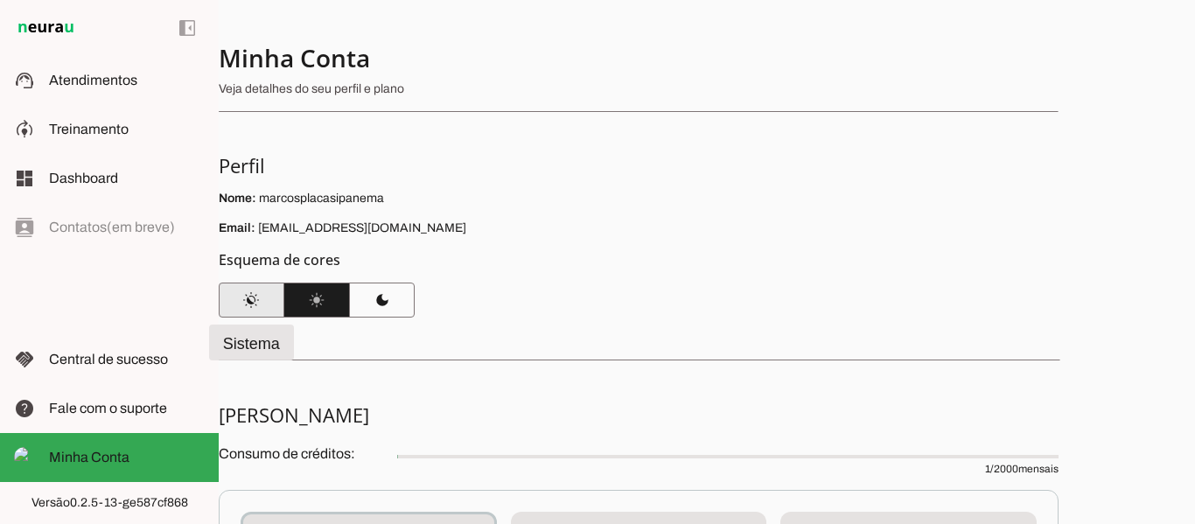
click at [260, 303] on span at bounding box center [252, 300] width 66 height 42
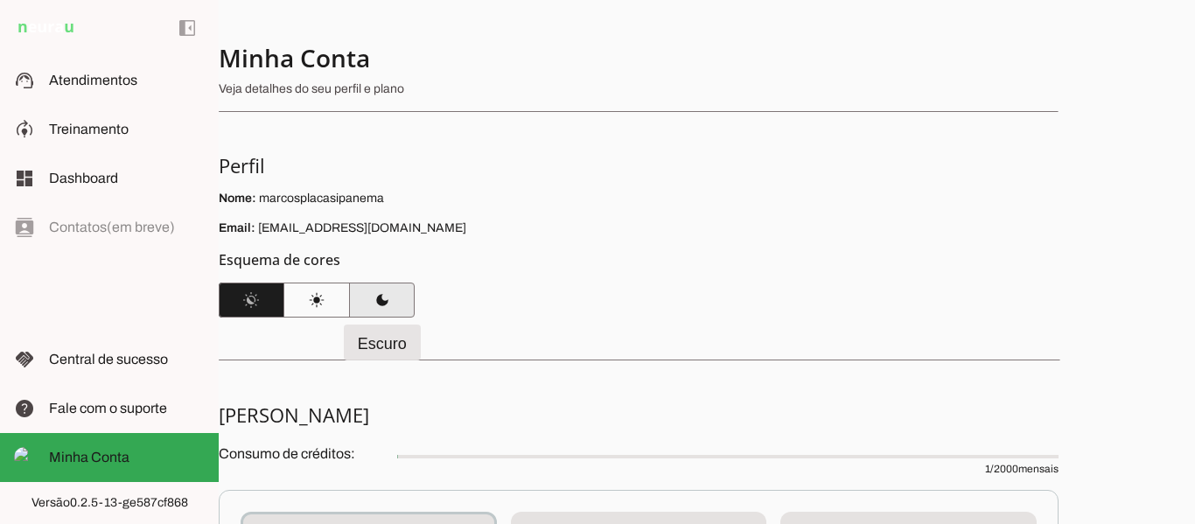
click at [397, 301] on span at bounding box center [382, 300] width 66 height 42
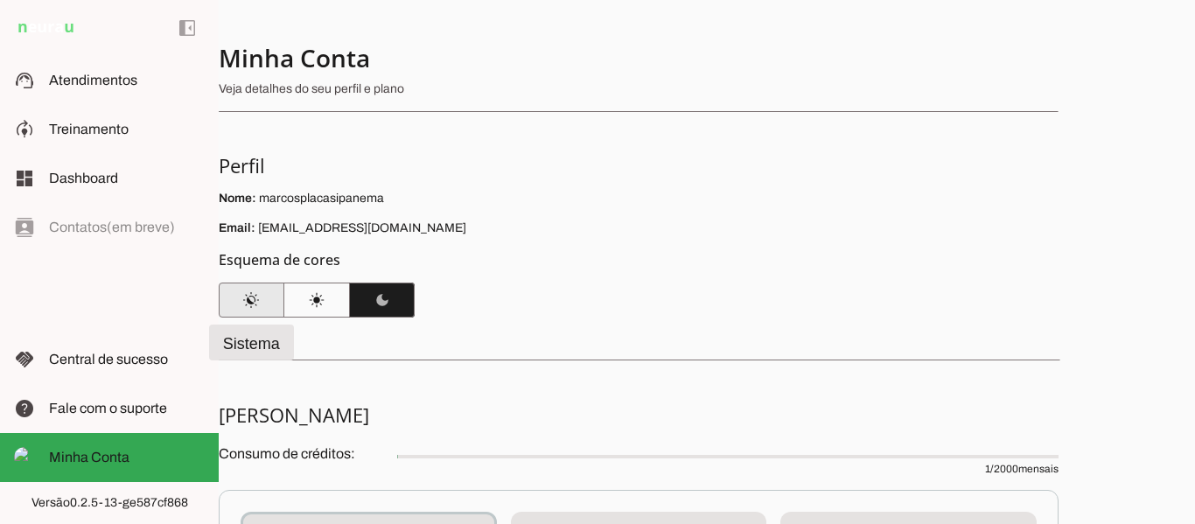
drag, startPoint x: 251, startPoint y: 298, endPoint x: 261, endPoint y: 298, distance: 9.6
click at [250, 298] on span at bounding box center [252, 300] width 66 height 42
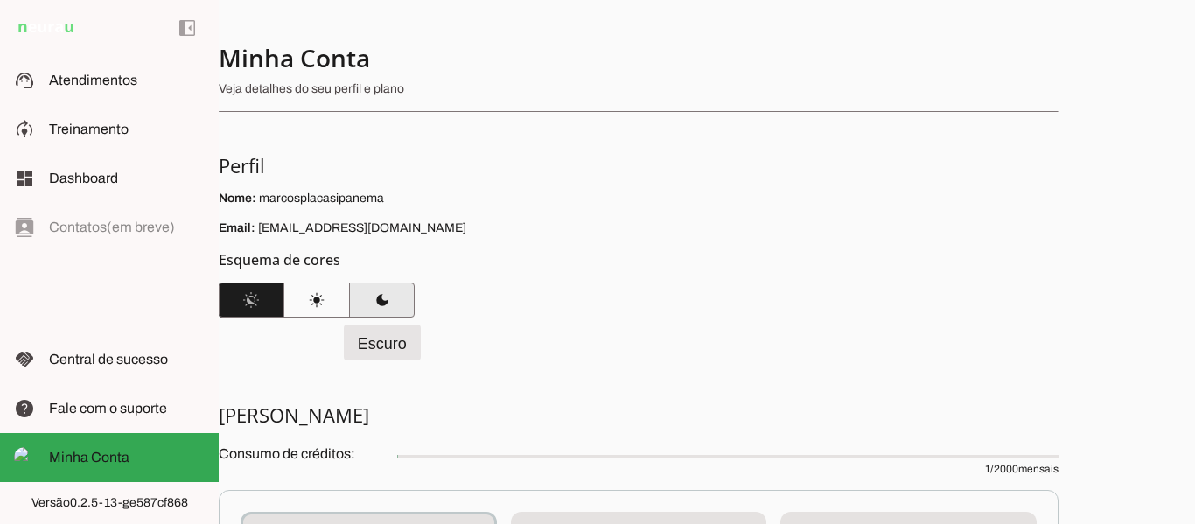
click at [393, 302] on span at bounding box center [382, 300] width 66 height 42
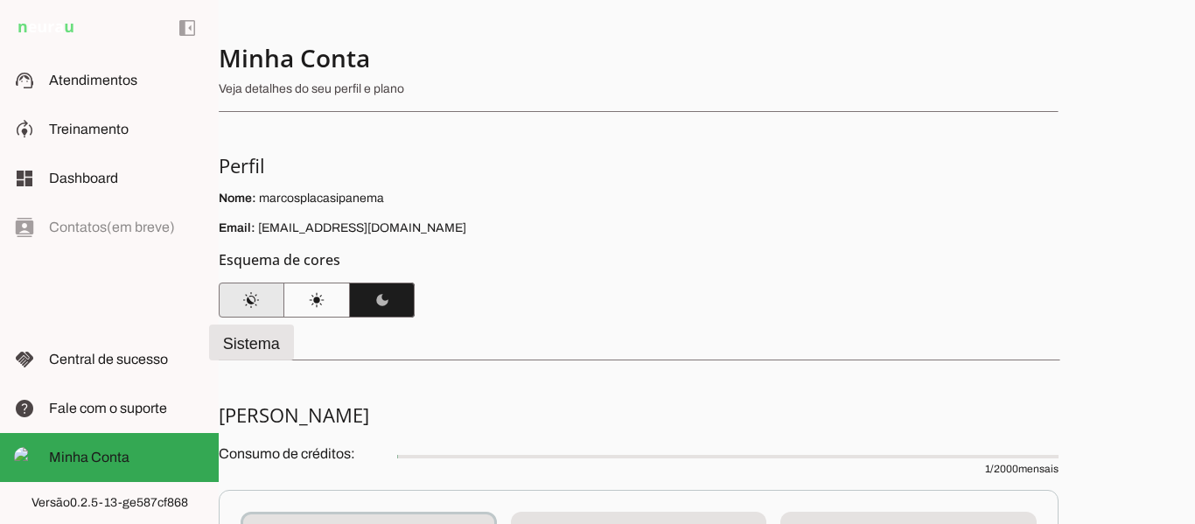
click at [250, 307] on span at bounding box center [252, 300] width 66 height 42
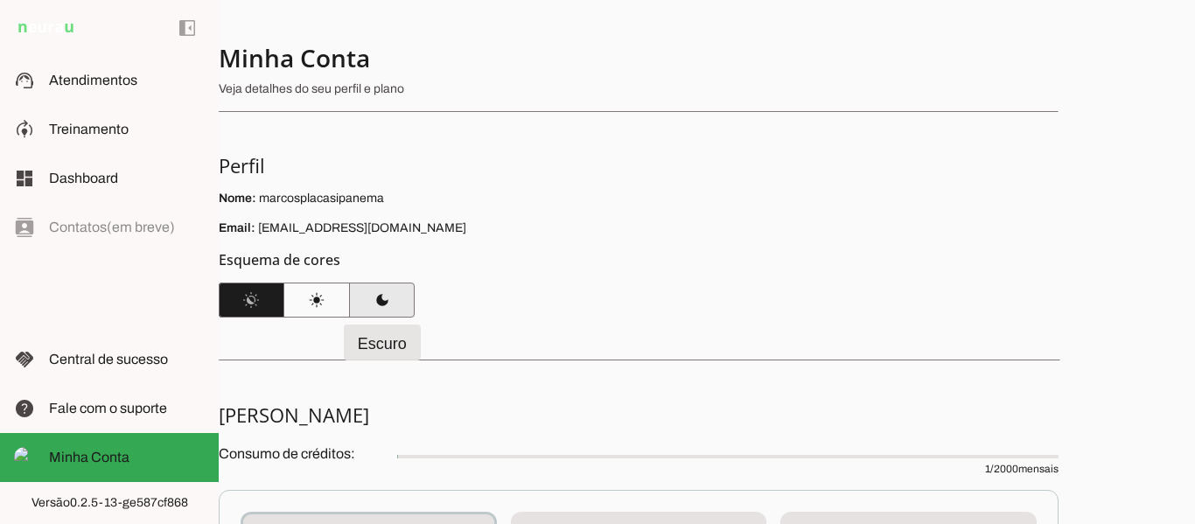
click at [380, 299] on span at bounding box center [382, 300] width 66 height 42
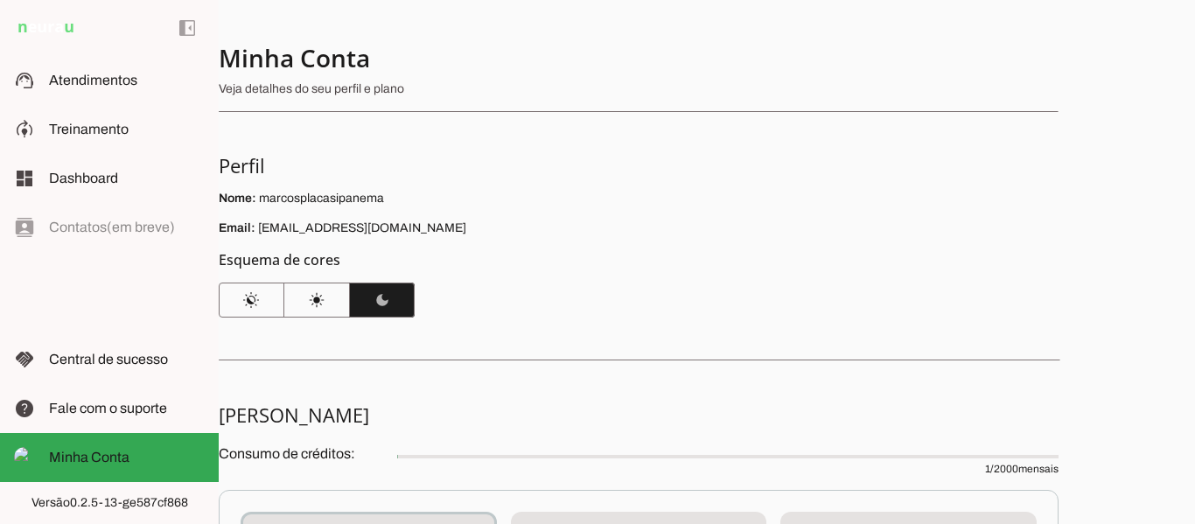
click at [365, 366] on div "Minha Conta Veja detalhes do seu perfil e plano Perfil Nome: marcosplacasipanem…" at bounding box center [707, 262] width 976 height 524
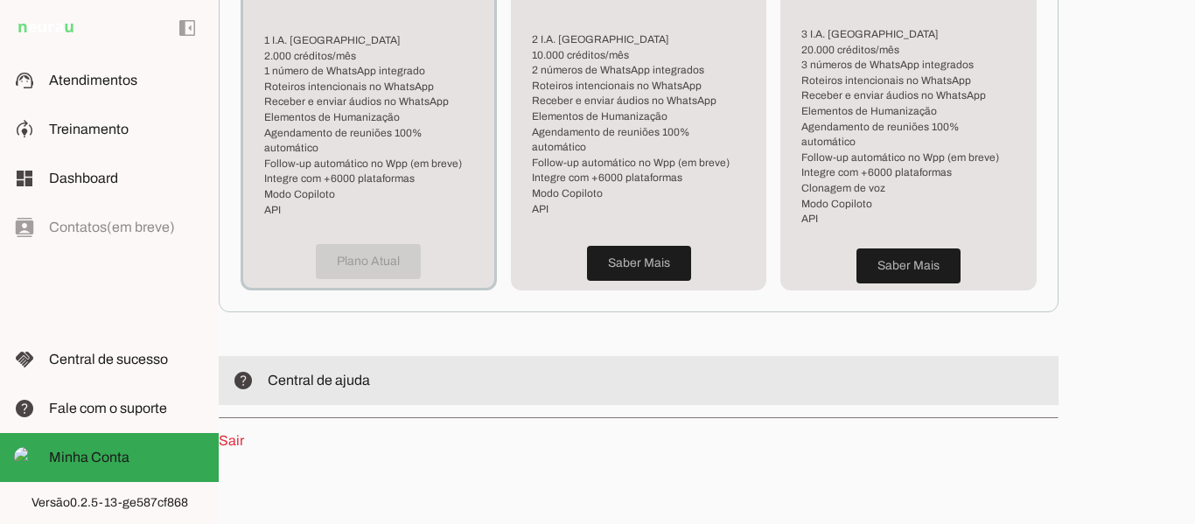
scroll to position [382, 0]
